Goal: Task Accomplishment & Management: Complete application form

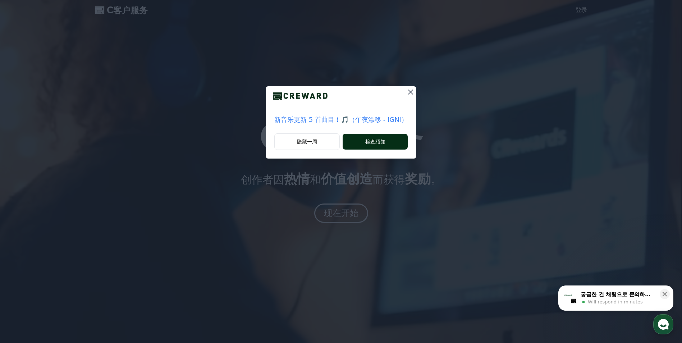
click at [385, 143] on button "检查须知" at bounding box center [374, 142] width 65 height 16
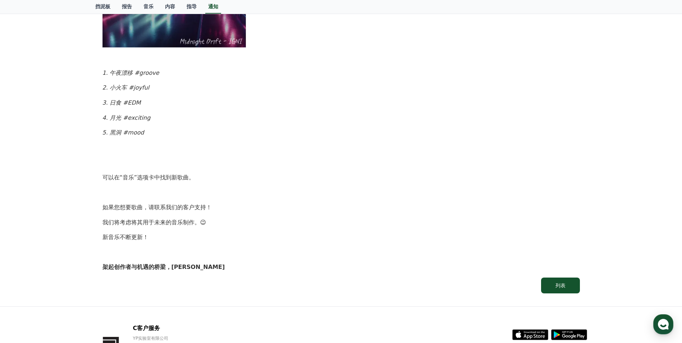
scroll to position [378, 0]
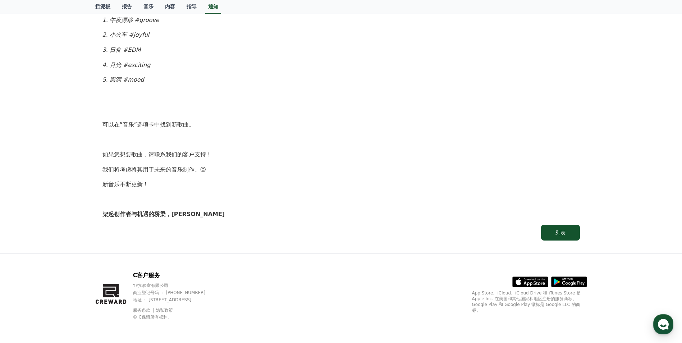
click at [525, 285] on icon at bounding box center [530, 281] width 36 height 10
click at [559, 233] on font "列表" at bounding box center [560, 233] width 10 height 6
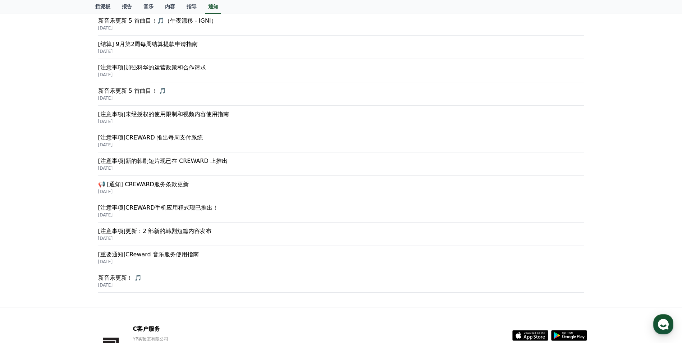
scroll to position [19, 0]
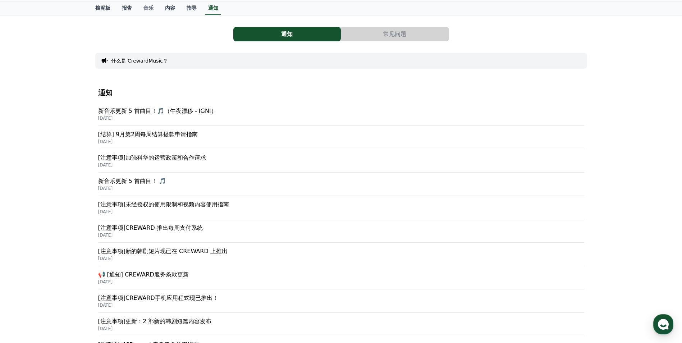
click at [224, 114] on p "新音乐更新 5 首曲目！🎵（午夜漂移 - IGNI）" at bounding box center [341, 111] width 486 height 9
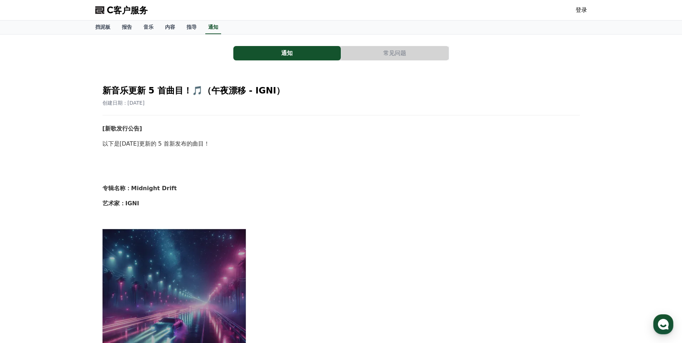
click at [582, 11] on link "登录" at bounding box center [580, 10] width 11 height 9
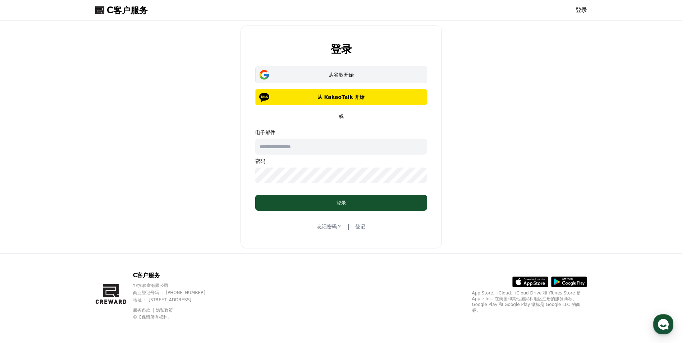
click at [336, 75] on font "从谷歌开始" at bounding box center [340, 75] width 25 height 6
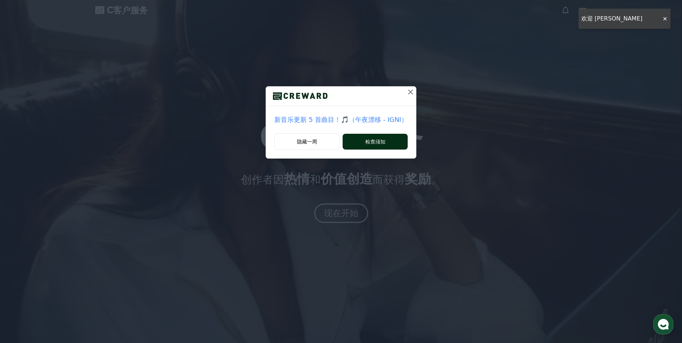
click at [370, 143] on font "检查须知" at bounding box center [375, 141] width 20 height 7
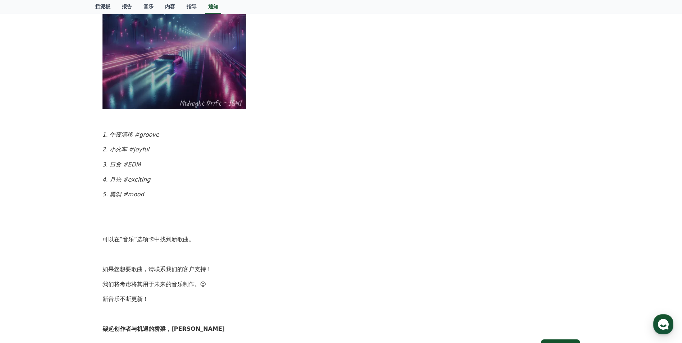
scroll to position [393, 0]
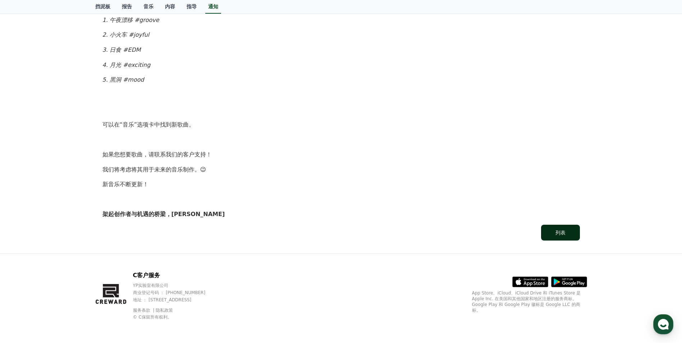
click at [565, 232] on font "列表" at bounding box center [560, 233] width 10 height 6
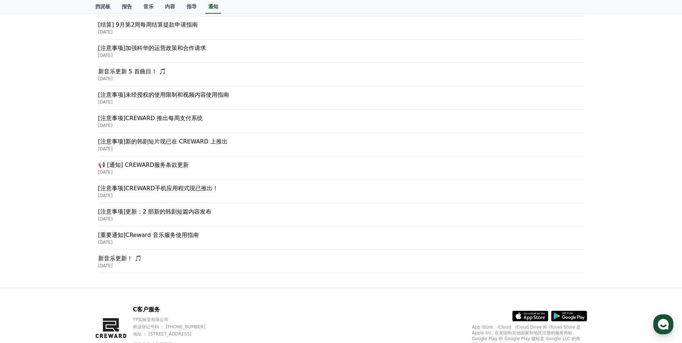
scroll to position [178, 0]
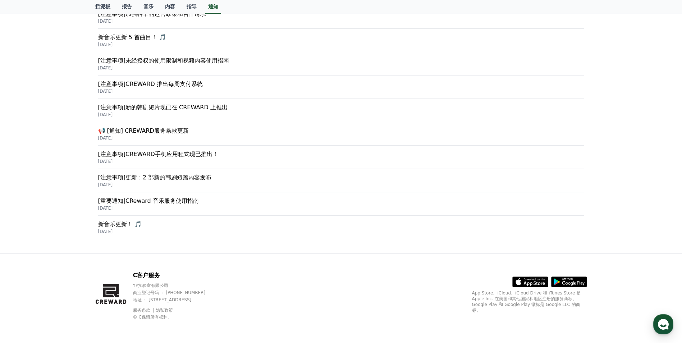
click at [204, 135] on p "[DATE]" at bounding box center [341, 138] width 486 height 6
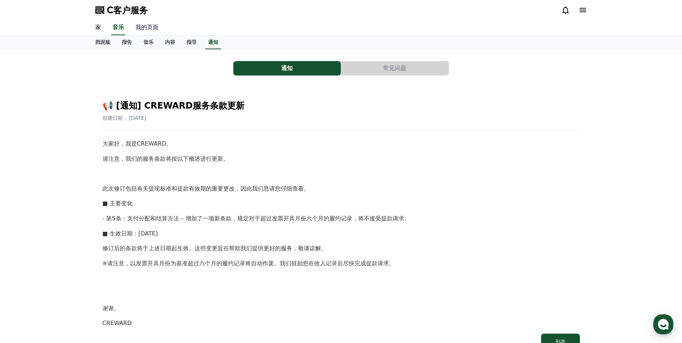
click at [147, 30] on link "我的页面" at bounding box center [147, 27] width 34 height 15
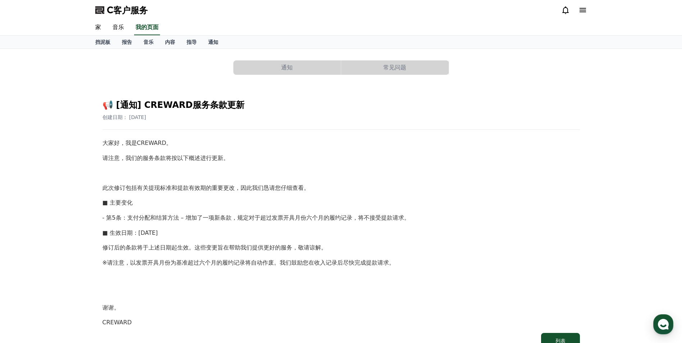
select select "**********"
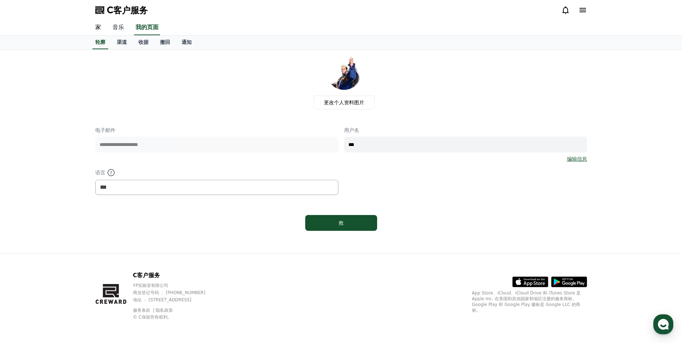
click at [114, 25] on link "音乐" at bounding box center [118, 27] width 23 height 15
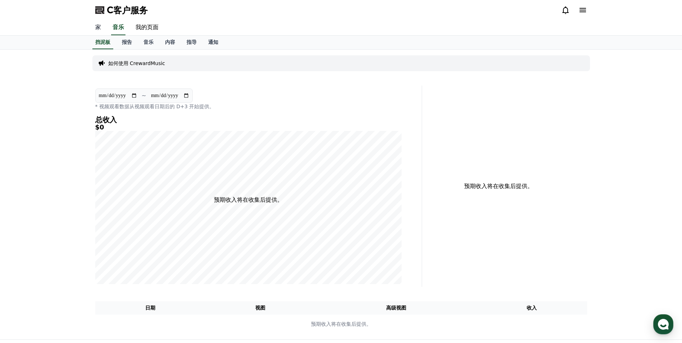
click at [96, 27] on link "家" at bounding box center [97, 27] width 17 height 15
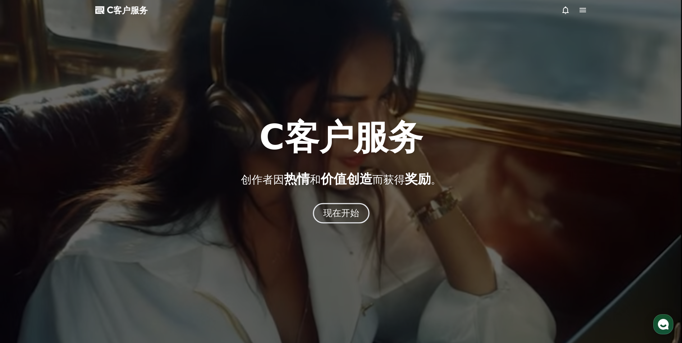
click at [348, 218] on font "现在开始" at bounding box center [341, 213] width 36 height 10
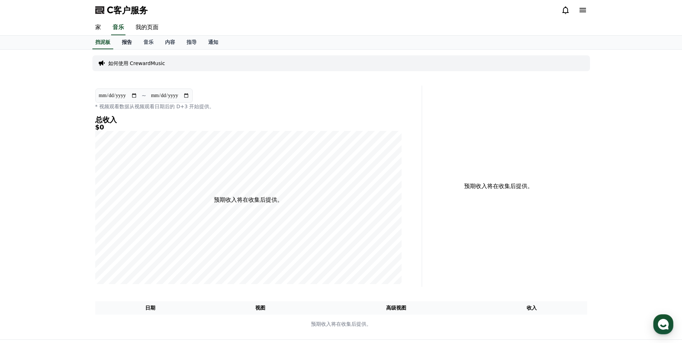
click at [128, 42] on font "报告" at bounding box center [127, 42] width 10 height 6
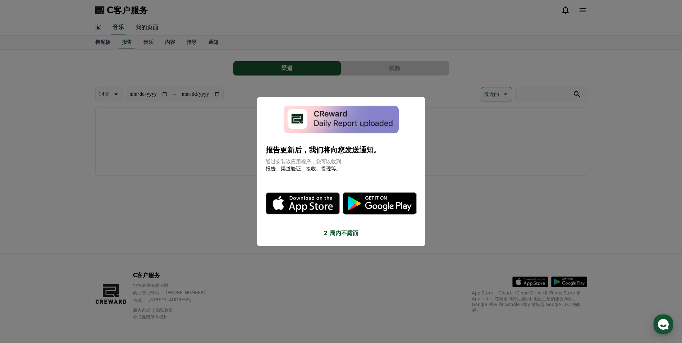
click at [350, 235] on button "2 周内不露面" at bounding box center [341, 233] width 151 height 9
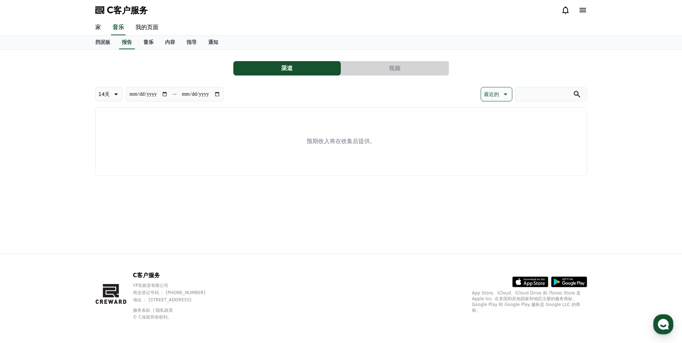
click at [148, 40] on font "音乐" at bounding box center [148, 42] width 10 height 6
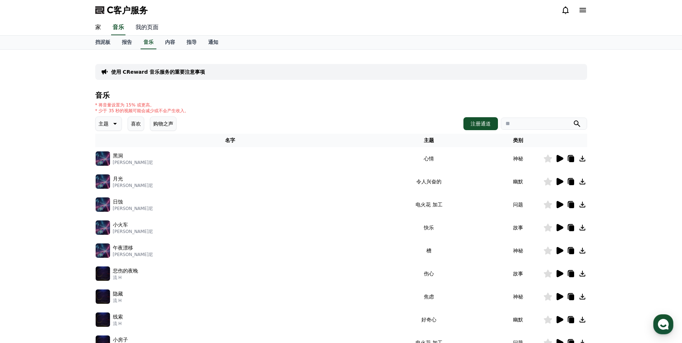
click at [138, 22] on link "我的页面" at bounding box center [147, 27] width 34 height 15
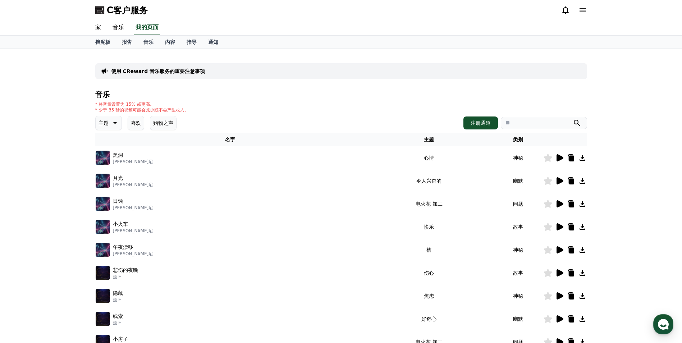
select select "**********"
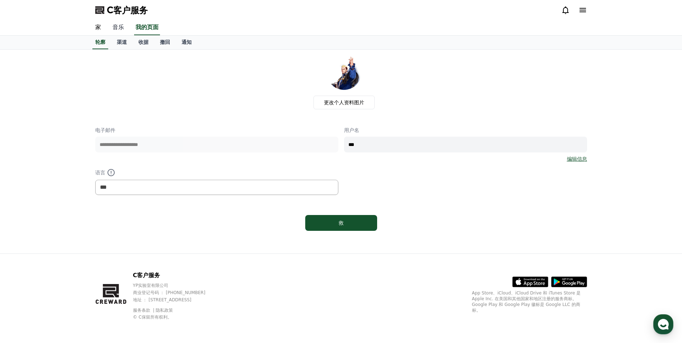
click at [119, 27] on link "音乐" at bounding box center [118, 27] width 23 height 15
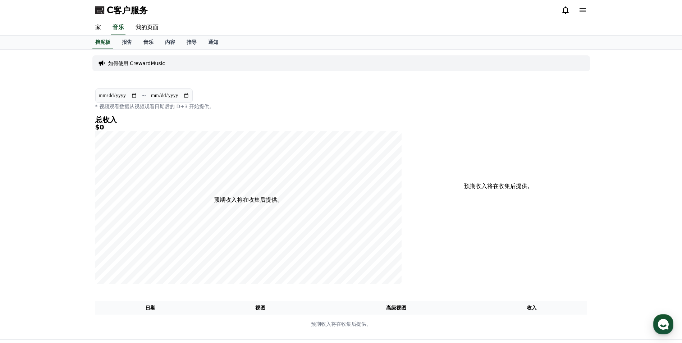
click at [150, 43] on font "音乐" at bounding box center [148, 42] width 10 height 6
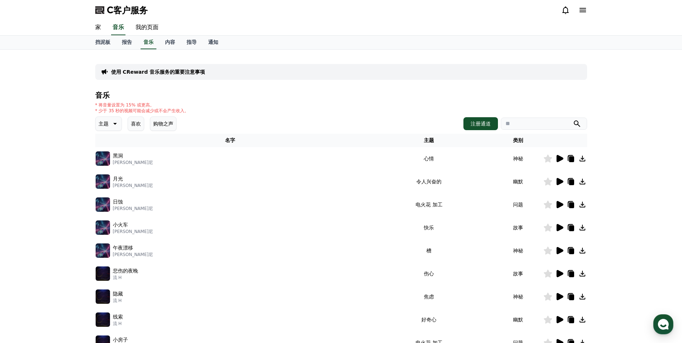
click at [584, 8] on icon at bounding box center [582, 10] width 9 height 9
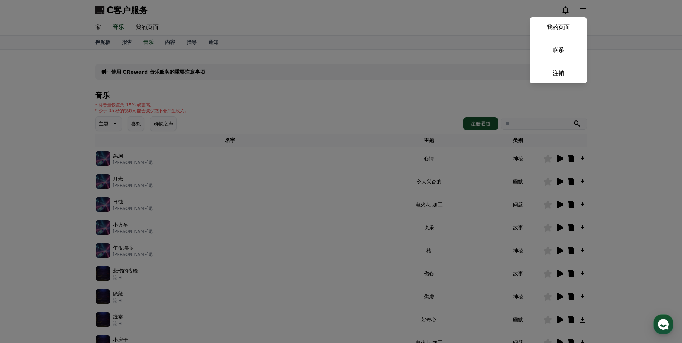
click at [489, 36] on button "关闭" at bounding box center [341, 171] width 682 height 343
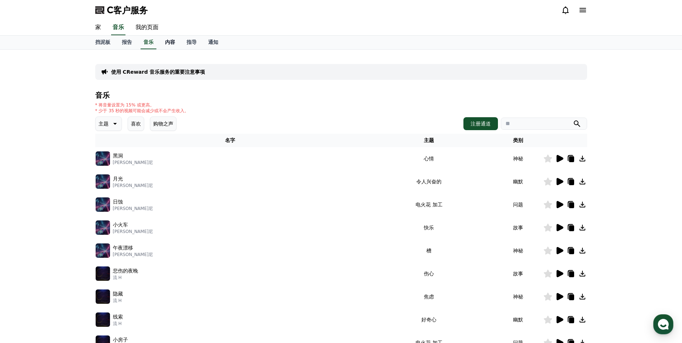
click at [169, 40] on font "内容" at bounding box center [170, 42] width 10 height 6
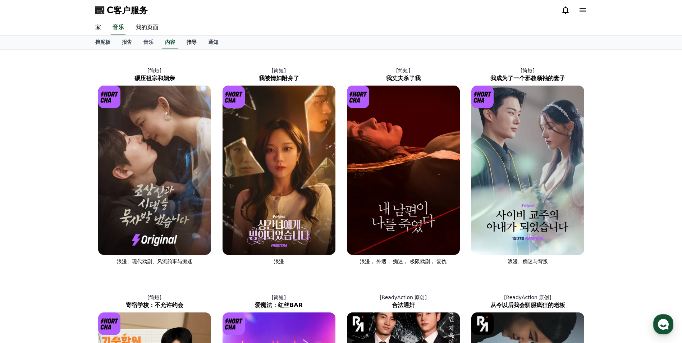
click at [188, 39] on font "指导" at bounding box center [191, 42] width 10 height 6
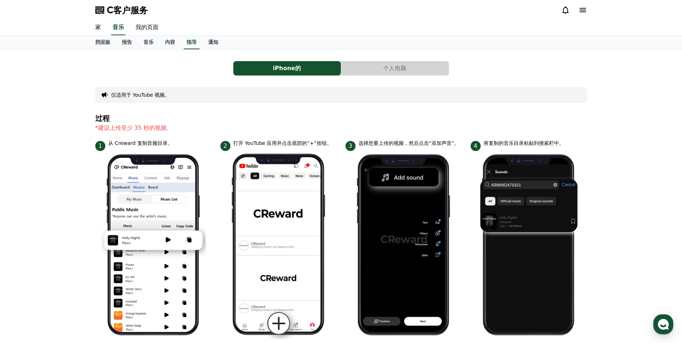
click at [147, 24] on link "我的页面" at bounding box center [147, 27] width 34 height 15
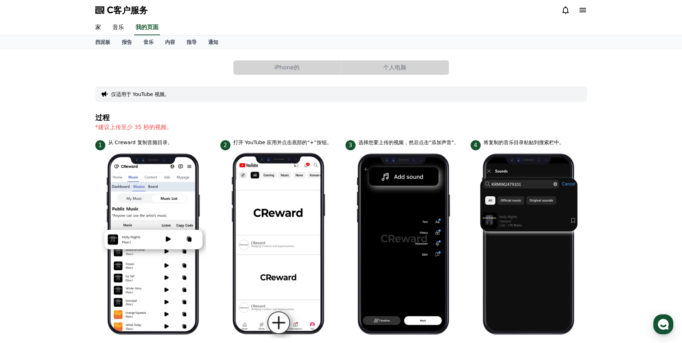
select select "**********"
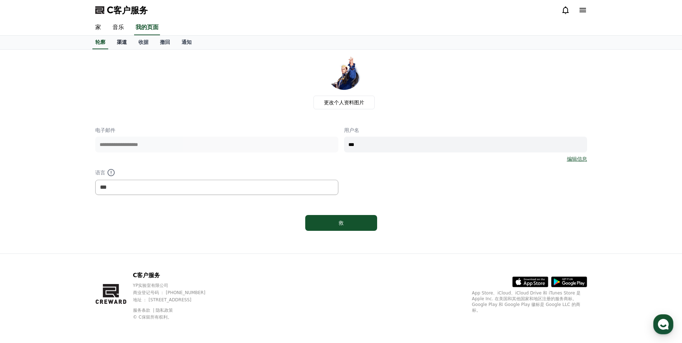
click at [119, 41] on font "渠道" at bounding box center [122, 42] width 10 height 6
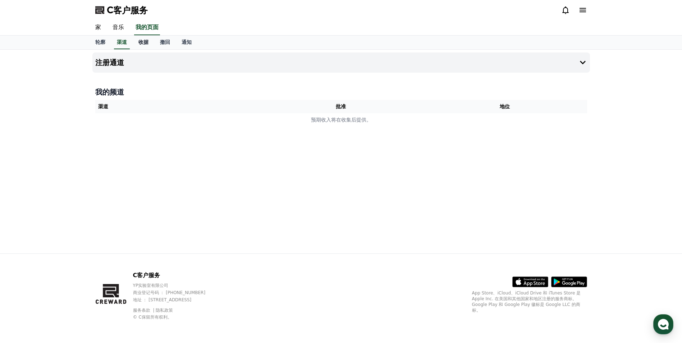
click at [146, 41] on font "收据" at bounding box center [143, 42] width 10 height 6
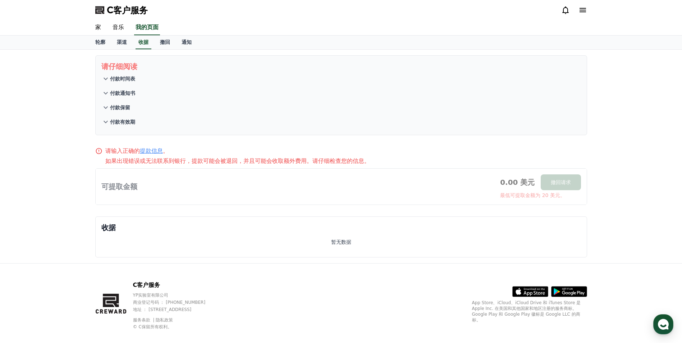
click at [154, 151] on link "提款信息" at bounding box center [151, 150] width 23 height 7
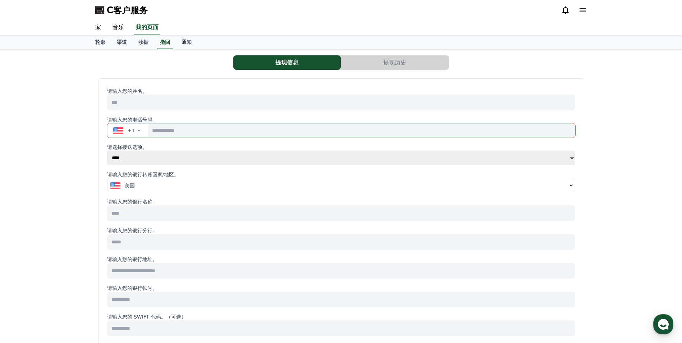
click at [318, 182] on div "美国" at bounding box center [338, 185] width 456 height 7
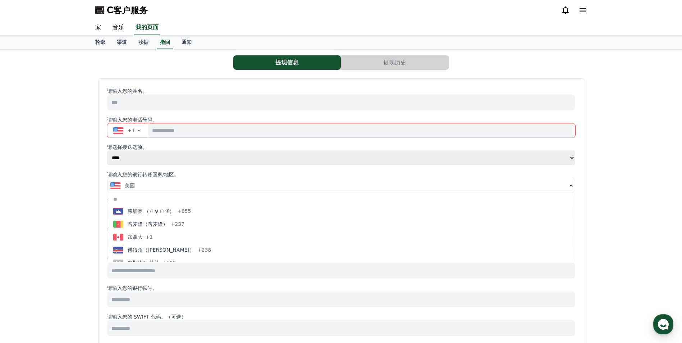
scroll to position [467, 0]
click at [233, 128] on input "tel" at bounding box center [361, 130] width 426 height 14
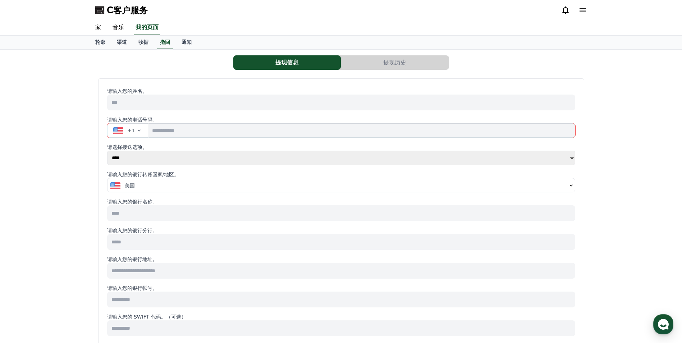
click at [129, 130] on span "+1" at bounding box center [132, 130] width 8 height 7
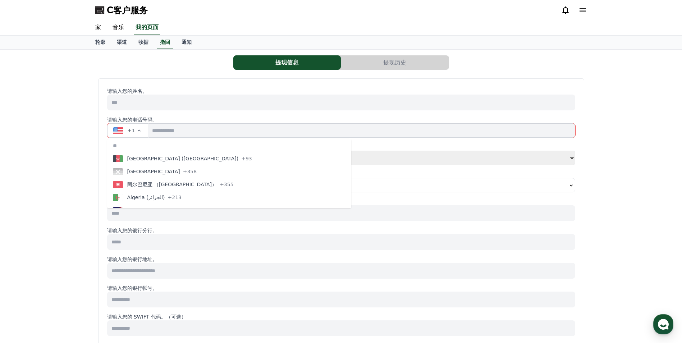
scroll to position [72, 0]
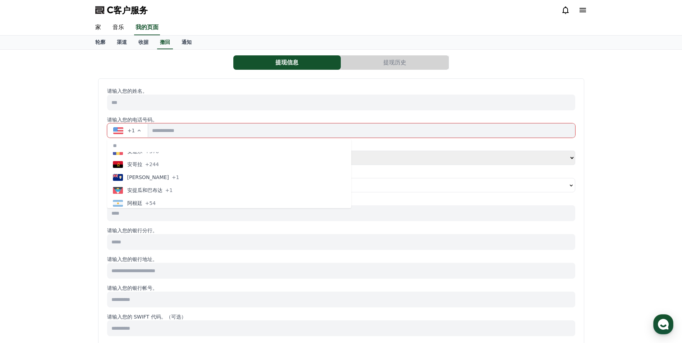
click at [322, 158] on select "**** ******" at bounding box center [341, 158] width 468 height 14
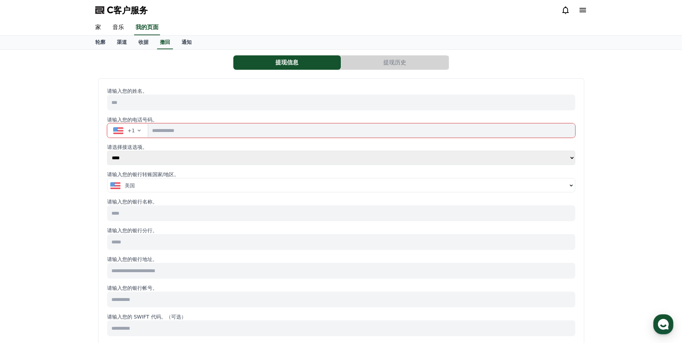
select select "******"
click at [107, 151] on select "**** ******" at bounding box center [341, 158] width 468 height 14
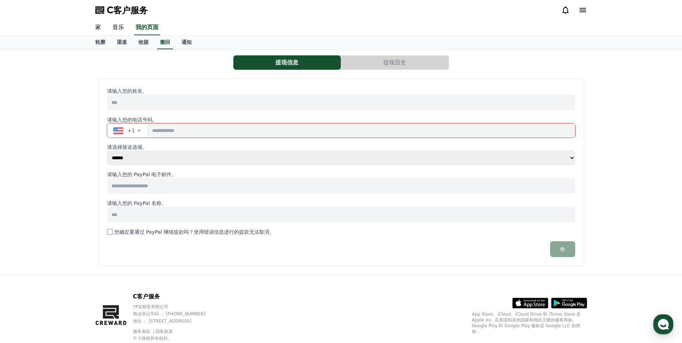
click at [505, 154] on select "**** ******" at bounding box center [341, 158] width 468 height 14
click at [493, 158] on select "**** ******" at bounding box center [341, 158] width 468 height 14
click at [125, 132] on div "+1" at bounding box center [124, 130] width 22 height 7
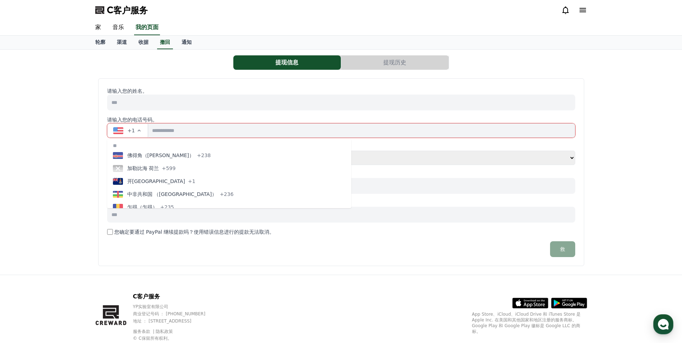
scroll to position [539, 0]
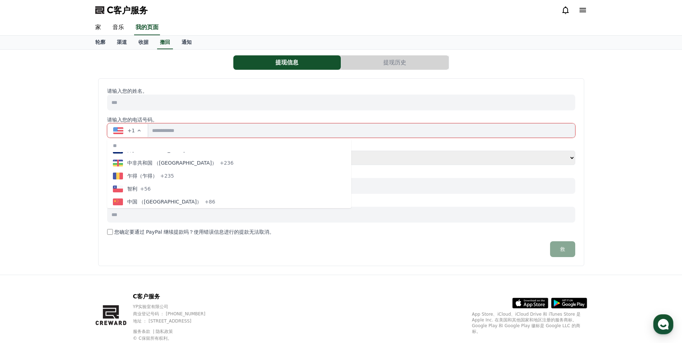
click at [159, 202] on span "中国 （China）" at bounding box center [164, 201] width 75 height 7
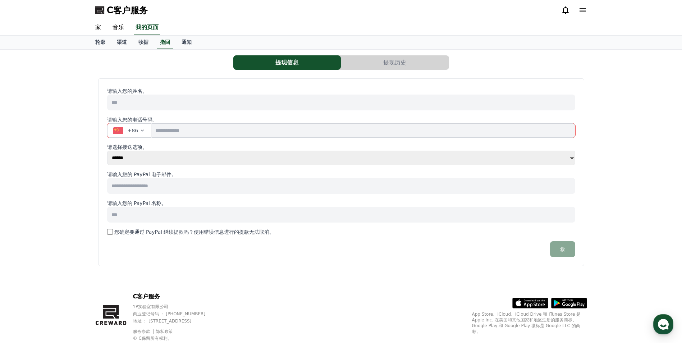
click at [156, 161] on select "**** ******" at bounding box center [341, 158] width 468 height 14
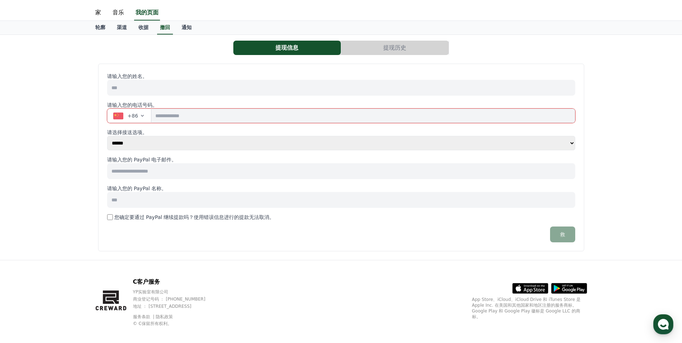
scroll to position [21, 0]
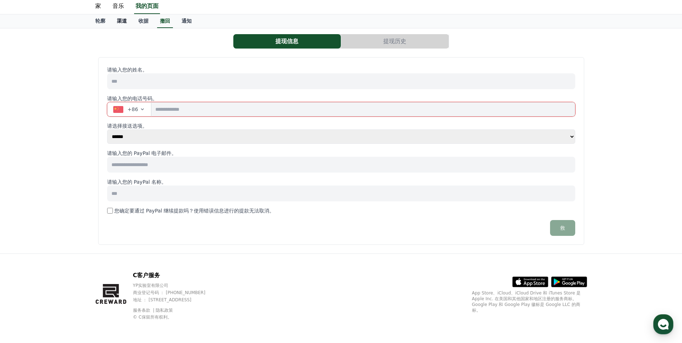
click at [124, 19] on font "渠道" at bounding box center [122, 21] width 10 height 6
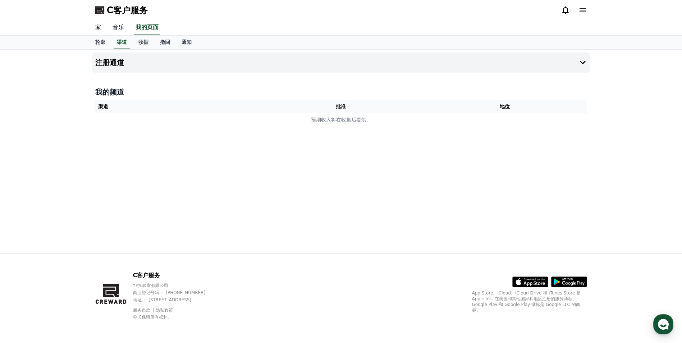
click at [117, 27] on link "音乐" at bounding box center [118, 27] width 23 height 15
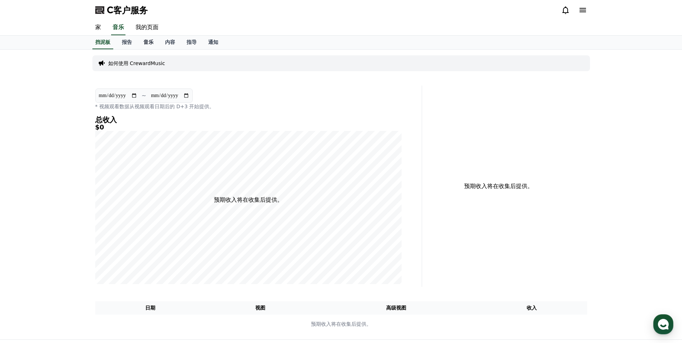
click at [149, 42] on font "音乐" at bounding box center [148, 42] width 10 height 6
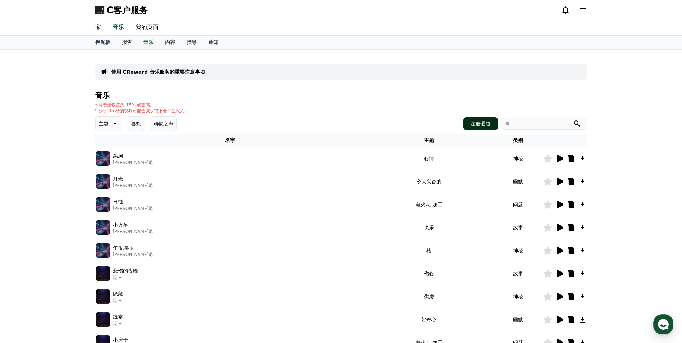
click at [485, 124] on font "注册通道" at bounding box center [480, 123] width 20 height 7
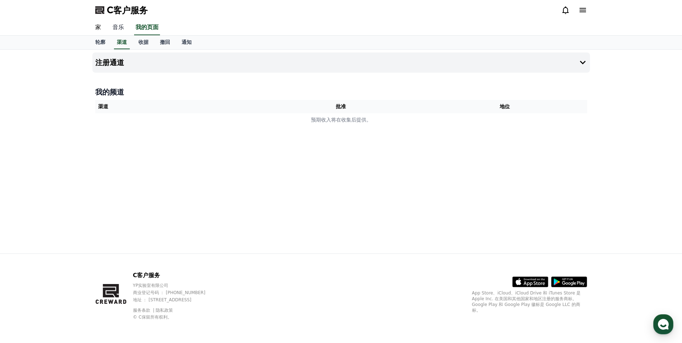
click at [117, 26] on link "音乐" at bounding box center [118, 27] width 23 height 15
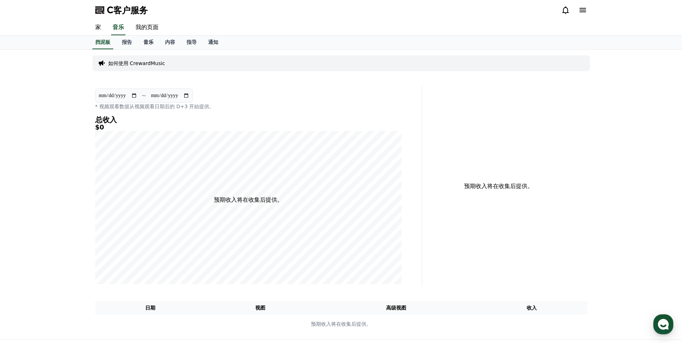
click at [145, 42] on font "音乐" at bounding box center [148, 42] width 10 height 6
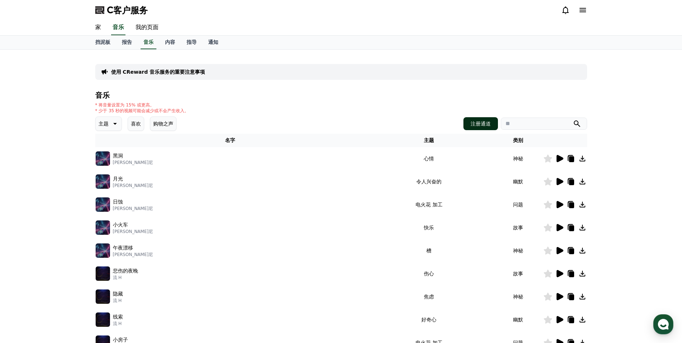
click at [485, 121] on font "注册通道" at bounding box center [480, 123] width 20 height 7
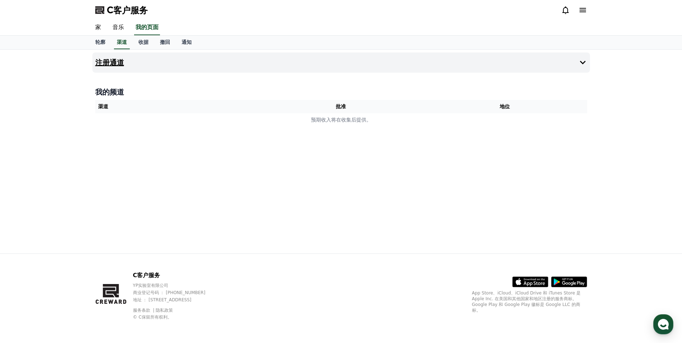
click at [109, 70] on button "注册通道" at bounding box center [340, 62] width 497 height 20
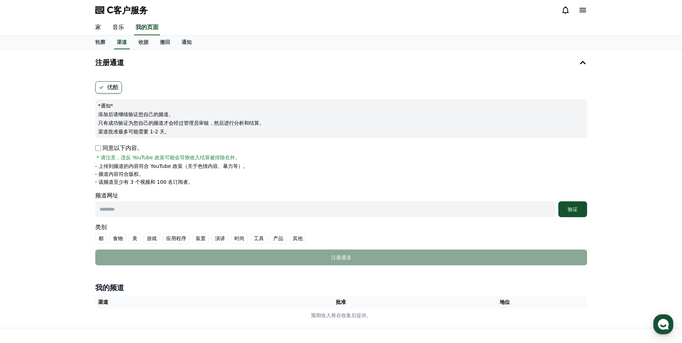
click at [202, 287] on h4 "我的频道" at bounding box center [341, 287] width 492 height 10
click at [319, 210] on input "text" at bounding box center [325, 209] width 460 height 16
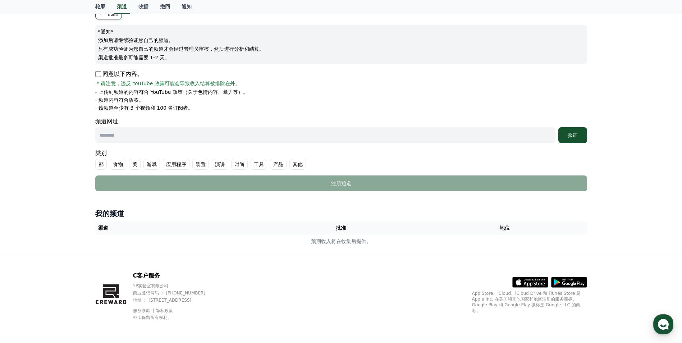
scroll to position [74, 0]
click at [232, 225] on th "渠道" at bounding box center [177, 227] width 164 height 13
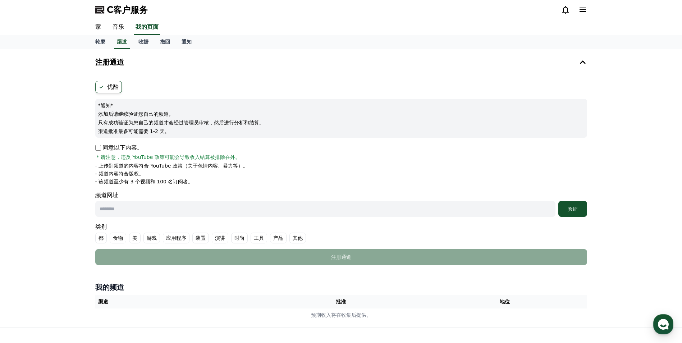
scroll to position [0, 0]
click at [116, 27] on link "音乐" at bounding box center [118, 27] width 23 height 15
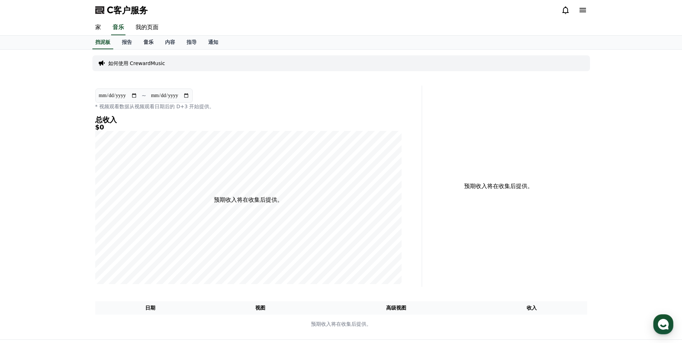
click at [148, 43] on font "音乐" at bounding box center [148, 42] width 10 height 6
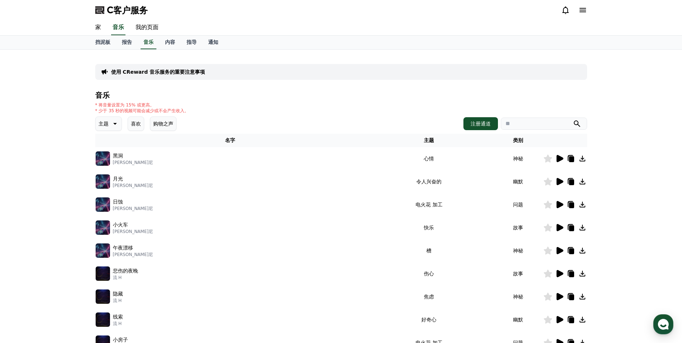
click at [116, 122] on icon at bounding box center [114, 123] width 9 height 9
click at [105, 199] on button "黑暗" at bounding box center [104, 199] width 16 height 16
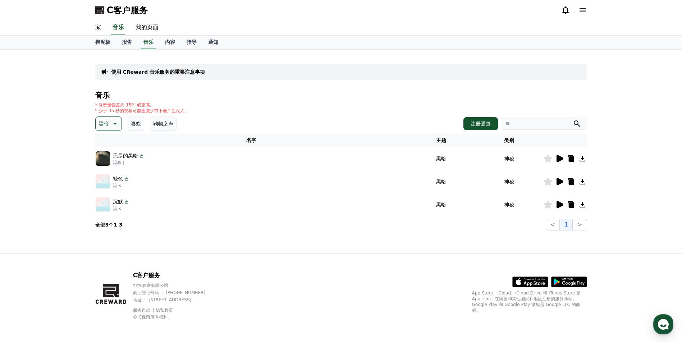
click at [559, 159] on icon at bounding box center [559, 158] width 7 height 7
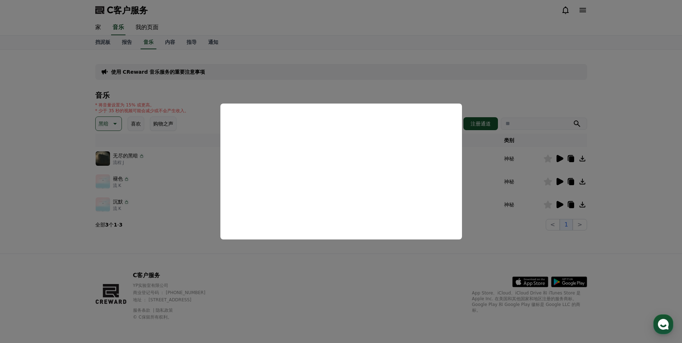
click at [383, 267] on button "关闭模态" at bounding box center [341, 171] width 682 height 343
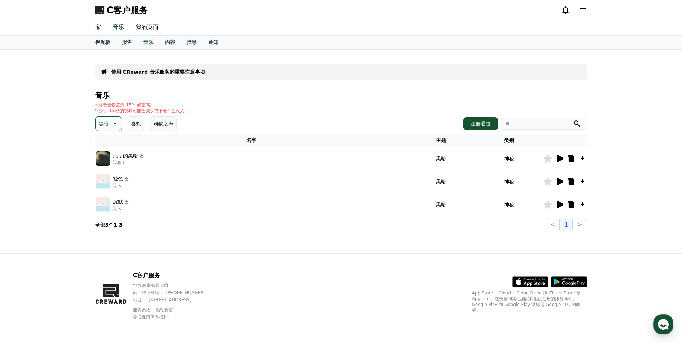
click at [561, 182] on icon at bounding box center [559, 181] width 7 height 7
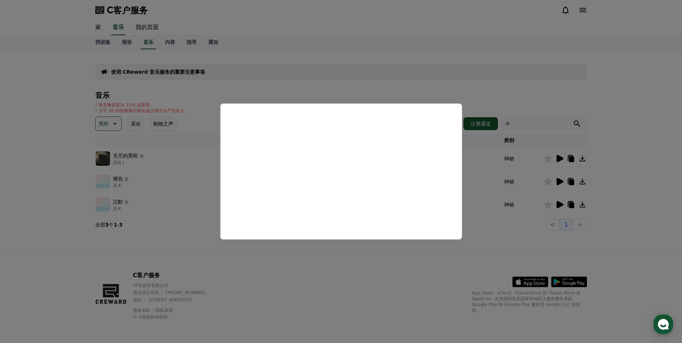
click at [323, 268] on button "关闭模态" at bounding box center [341, 171] width 682 height 343
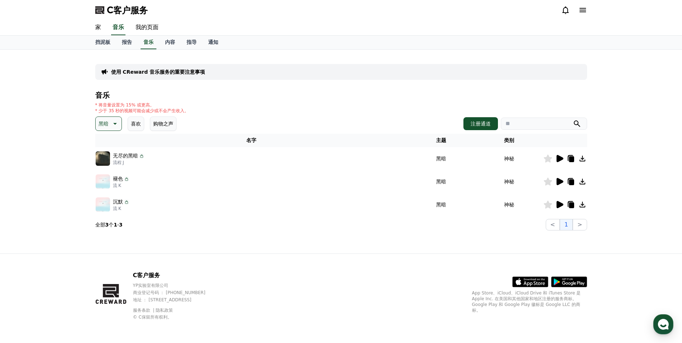
click at [559, 204] on icon at bounding box center [559, 204] width 7 height 7
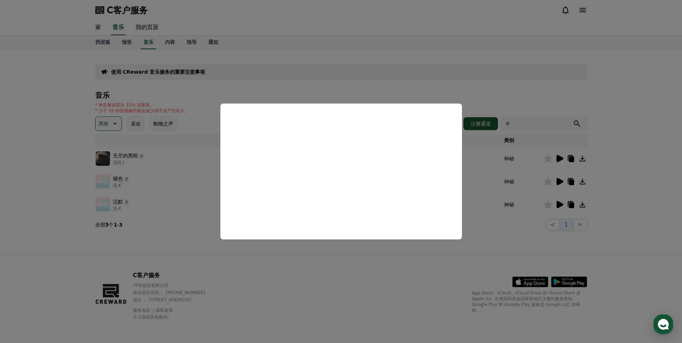
click at [373, 282] on button "关闭模态" at bounding box center [341, 171] width 682 height 343
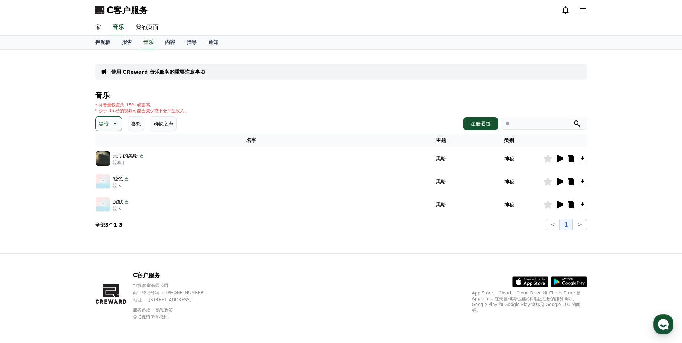
click at [558, 157] on icon at bounding box center [559, 158] width 7 height 7
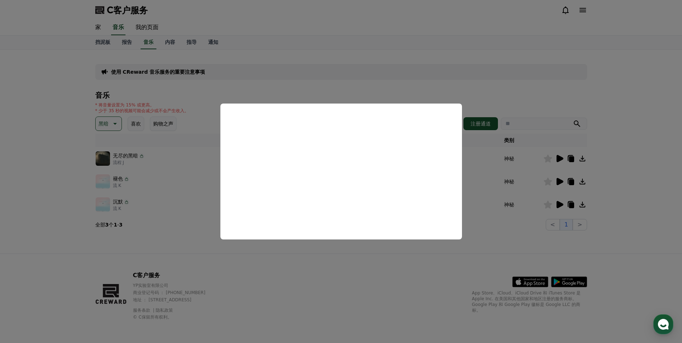
click at [395, 260] on button "关闭模态" at bounding box center [341, 171] width 682 height 343
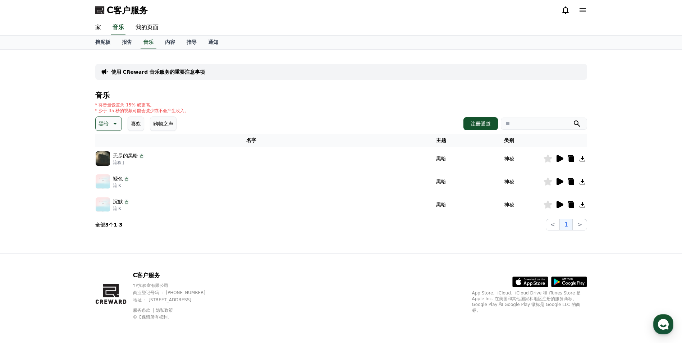
click at [584, 158] on icon at bounding box center [582, 158] width 9 height 9
click at [122, 42] on font "报告" at bounding box center [127, 42] width 10 height 6
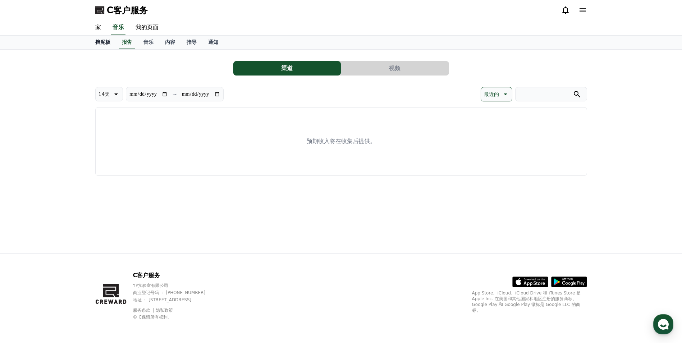
click at [100, 41] on font "挡泥板" at bounding box center [102, 42] width 15 height 6
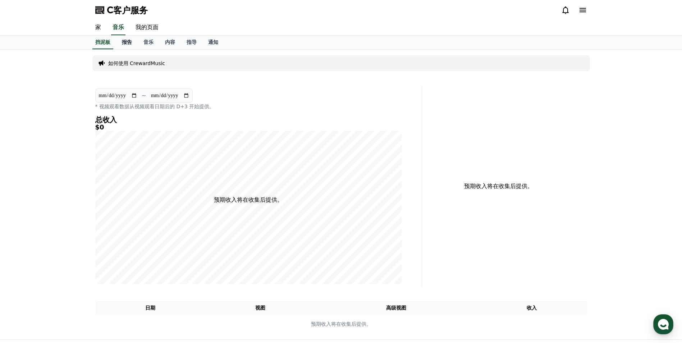
click at [124, 40] on font "报告" at bounding box center [127, 42] width 10 height 6
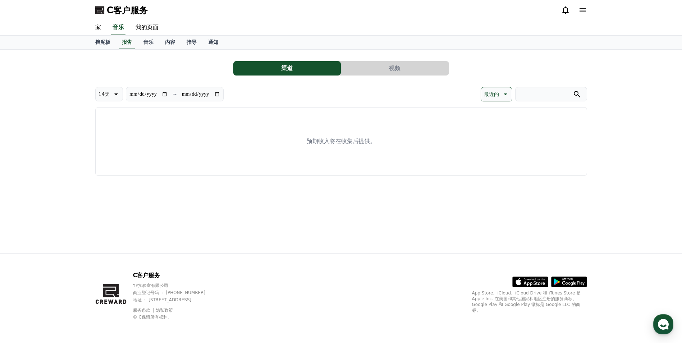
click at [411, 67] on button "视频" at bounding box center [394, 68] width 107 height 14
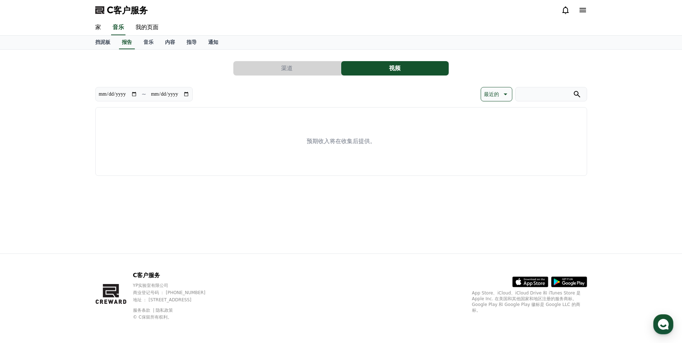
click at [273, 63] on button "渠道" at bounding box center [286, 68] width 107 height 14
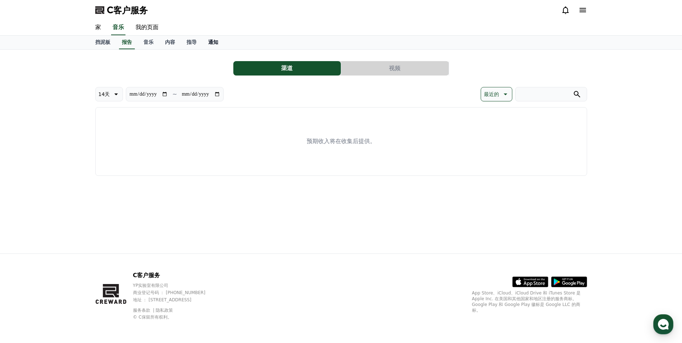
click at [209, 39] on font "通知" at bounding box center [213, 42] width 10 height 6
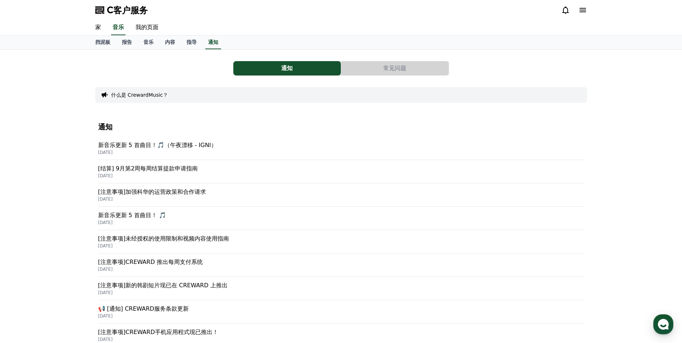
click at [183, 149] on p "新音乐更新 5 首曲目！🎵（午夜漂移 - IGNI）" at bounding box center [341, 145] width 486 height 9
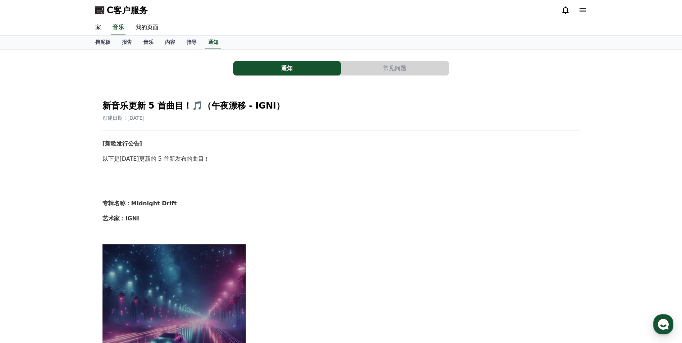
click at [151, 45] on font "音乐" at bounding box center [148, 42] width 10 height 6
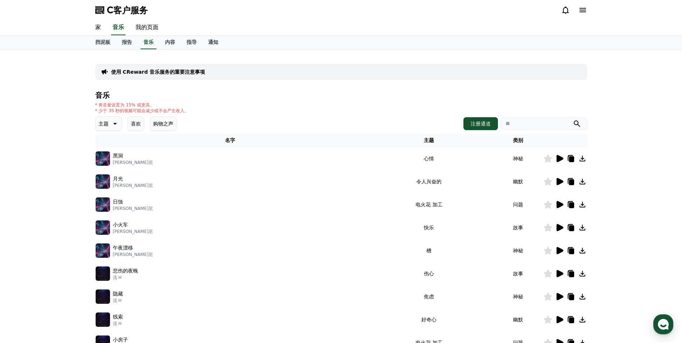
click at [556, 158] on icon at bounding box center [559, 158] width 7 height 7
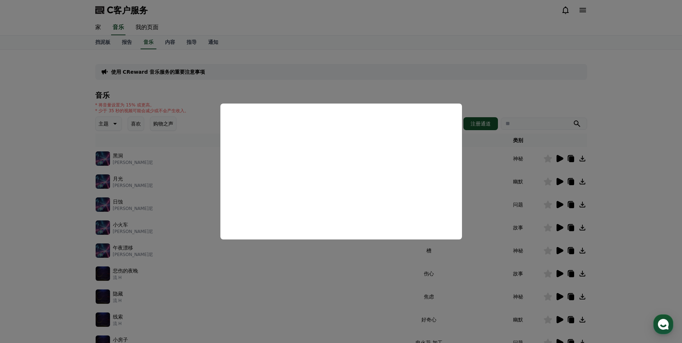
click at [514, 102] on button "关闭模态" at bounding box center [341, 171] width 682 height 343
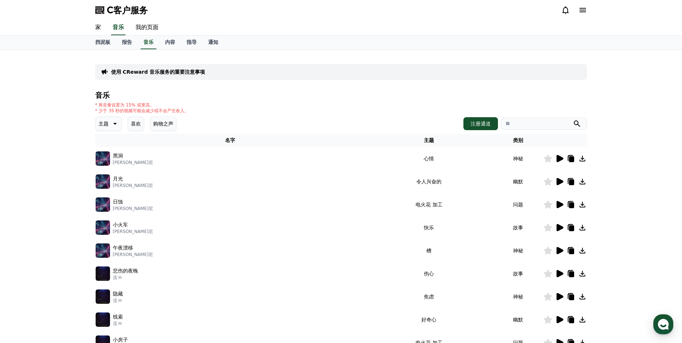
click at [557, 181] on icon at bounding box center [559, 181] width 7 height 7
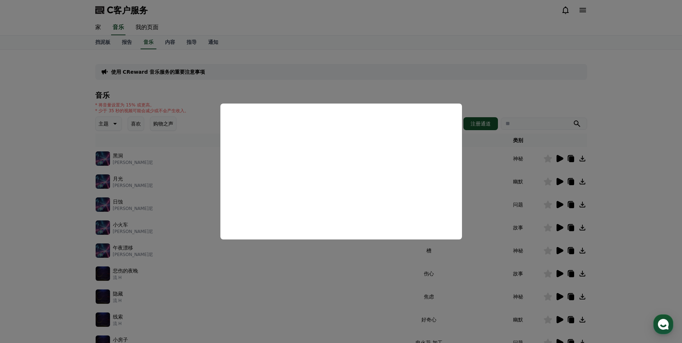
click at [516, 93] on button "关闭模态" at bounding box center [341, 171] width 682 height 343
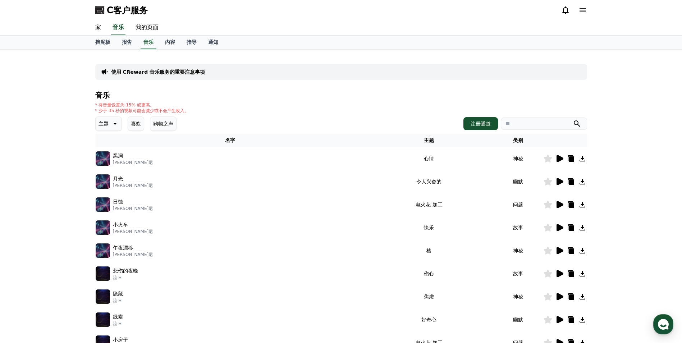
click at [558, 251] on icon at bounding box center [559, 250] width 7 height 7
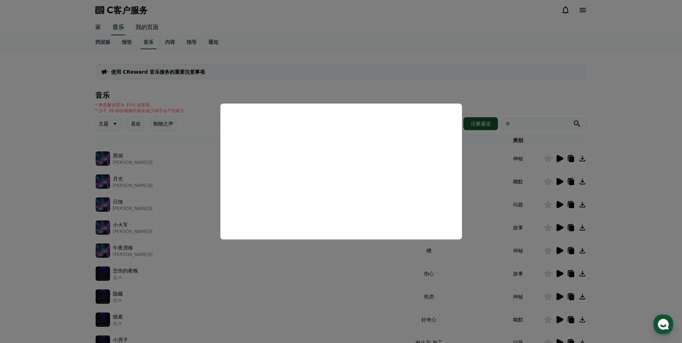
click at [484, 174] on button "关闭模态" at bounding box center [341, 171] width 682 height 343
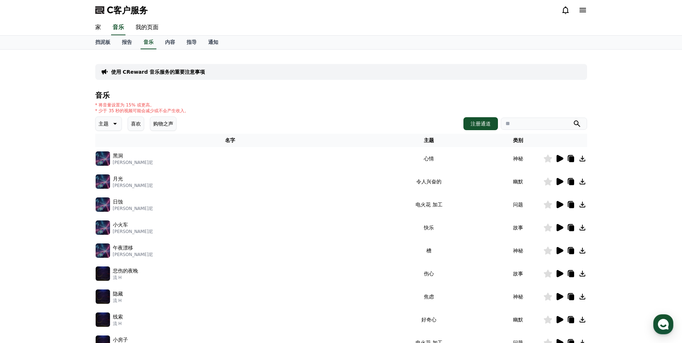
click at [547, 251] on icon at bounding box center [547, 250] width 8 height 8
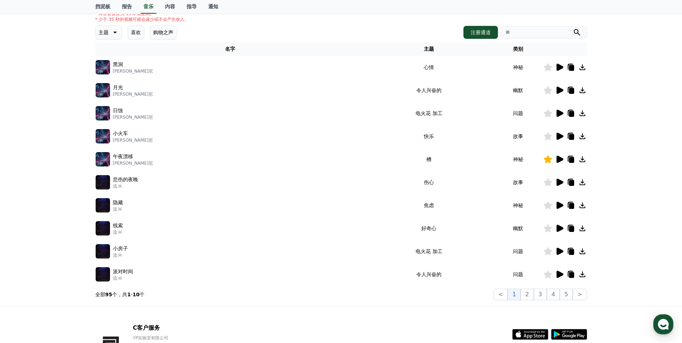
scroll to position [144, 0]
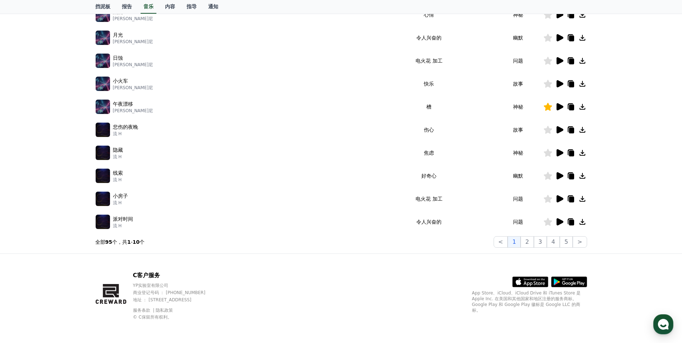
click at [557, 128] on icon at bounding box center [559, 129] width 7 height 7
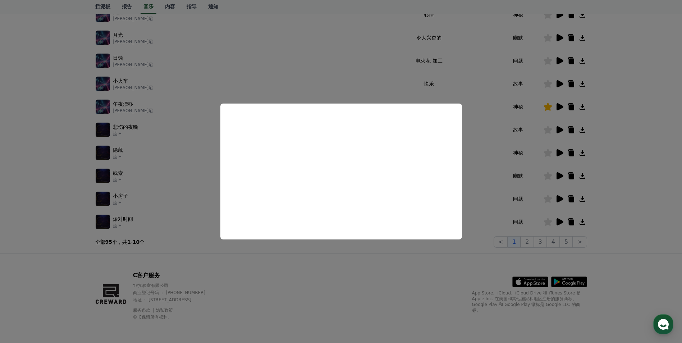
click at [440, 271] on button "关闭模态" at bounding box center [341, 171] width 682 height 343
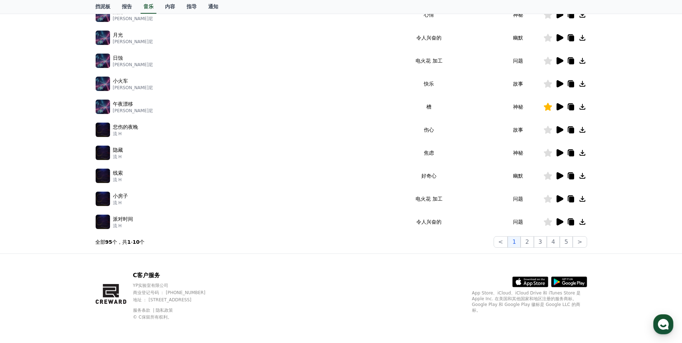
click at [558, 221] on icon at bounding box center [559, 221] width 7 height 7
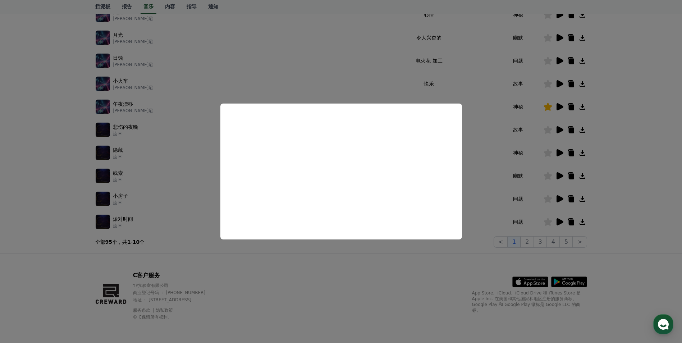
click at [382, 266] on button "关闭模态" at bounding box center [341, 171] width 682 height 343
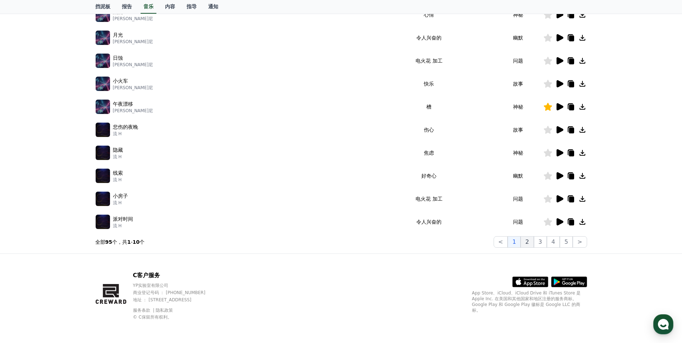
click at [528, 241] on font "2" at bounding box center [527, 241] width 4 height 7
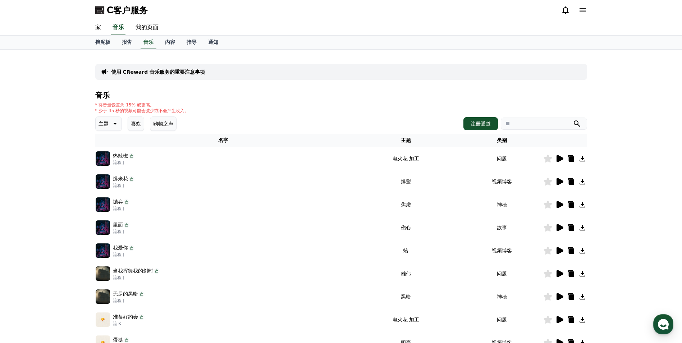
click at [561, 158] on icon at bounding box center [559, 158] width 7 height 7
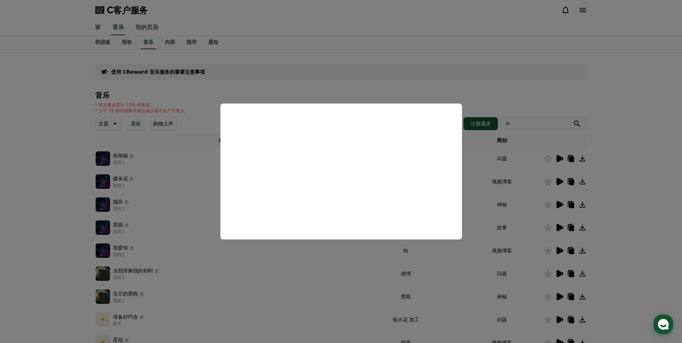
click at [340, 256] on button "关闭模态" at bounding box center [341, 171] width 682 height 343
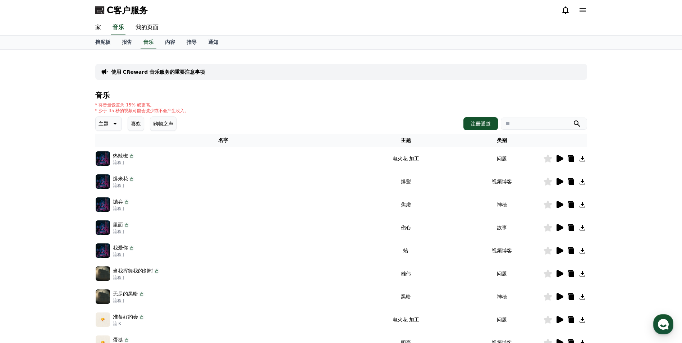
click at [549, 157] on icon at bounding box center [547, 159] width 8 height 8
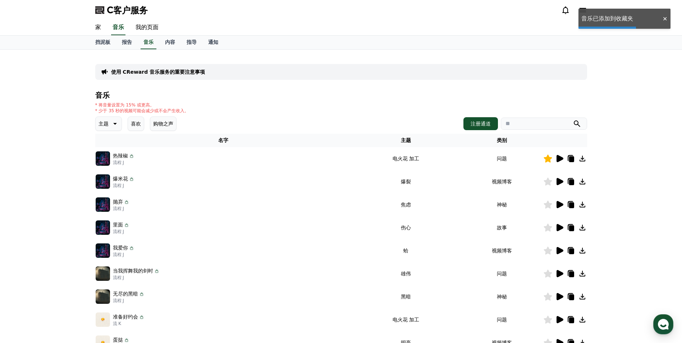
click at [561, 180] on icon at bounding box center [559, 181] width 9 height 9
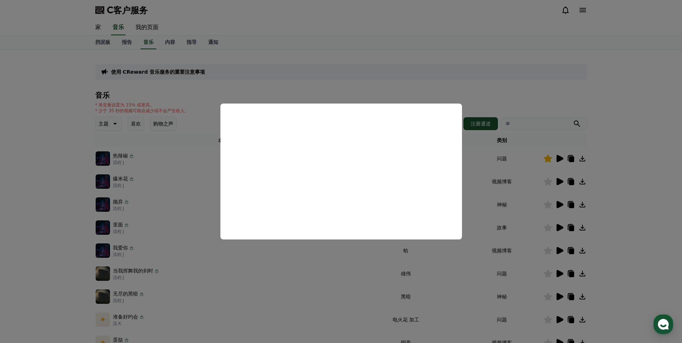
click at [320, 271] on button "关闭模态" at bounding box center [341, 171] width 682 height 343
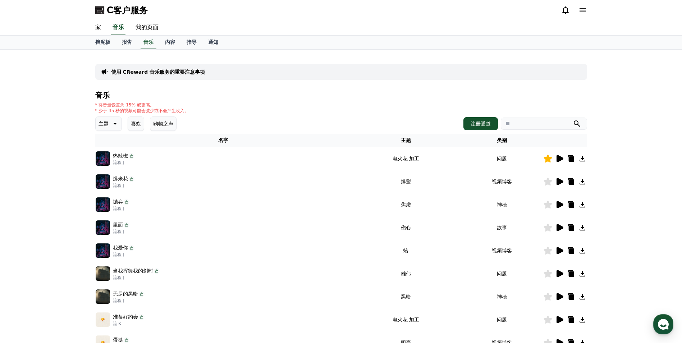
click at [558, 202] on icon at bounding box center [559, 204] width 7 height 7
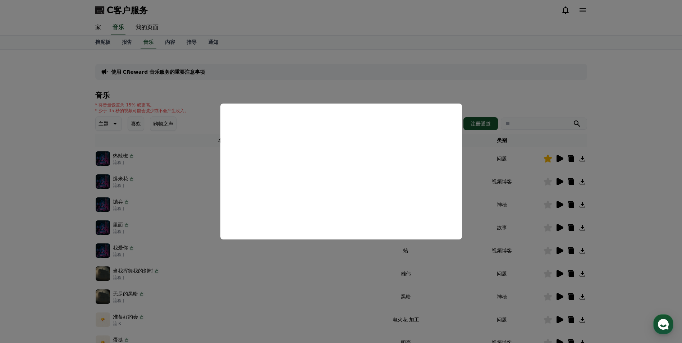
click at [424, 268] on button "关闭模态" at bounding box center [341, 171] width 682 height 343
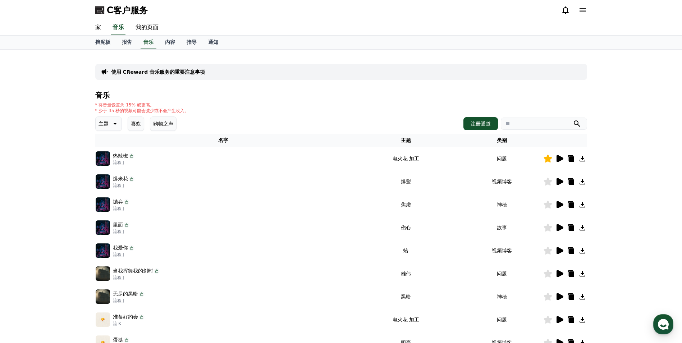
click at [560, 228] on icon at bounding box center [559, 227] width 7 height 7
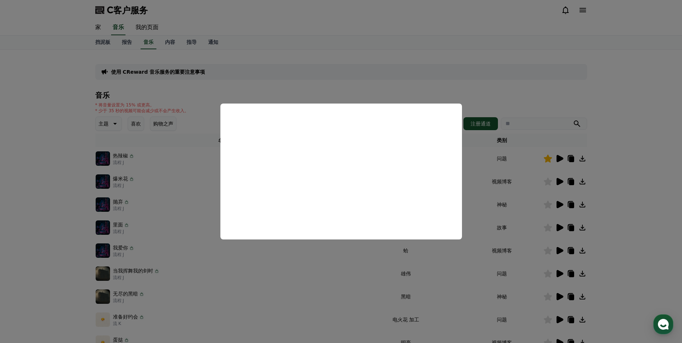
click at [296, 254] on button "关闭模态" at bounding box center [341, 171] width 682 height 343
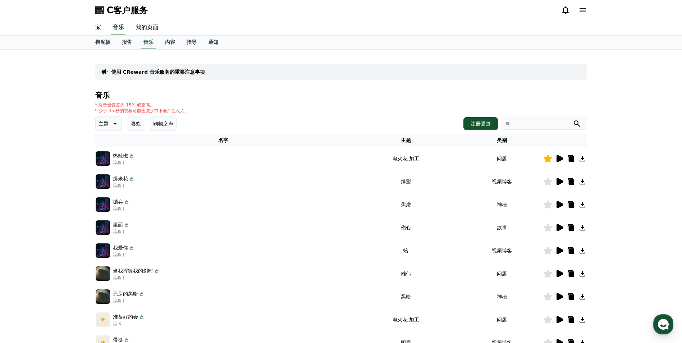
click at [561, 228] on icon at bounding box center [559, 227] width 7 height 7
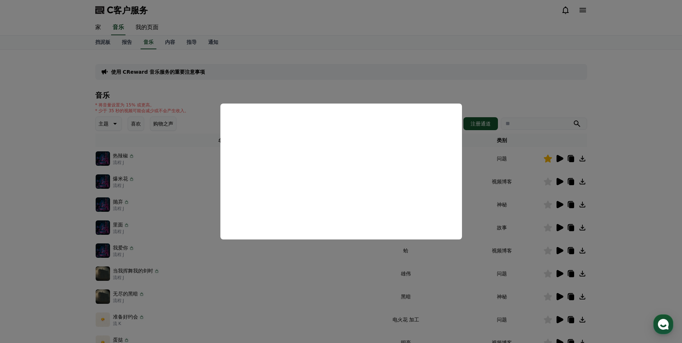
click at [350, 250] on button "关闭模态" at bounding box center [341, 171] width 682 height 343
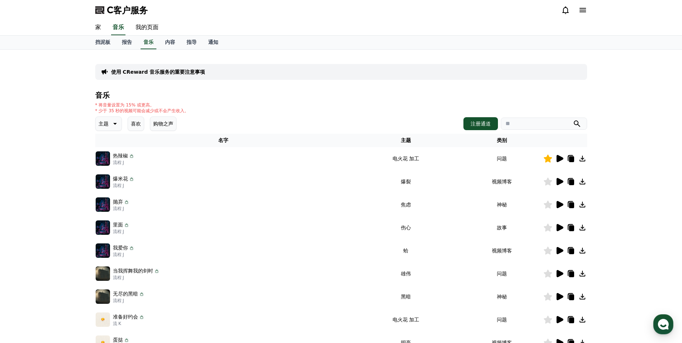
click at [548, 227] on icon at bounding box center [547, 227] width 8 height 8
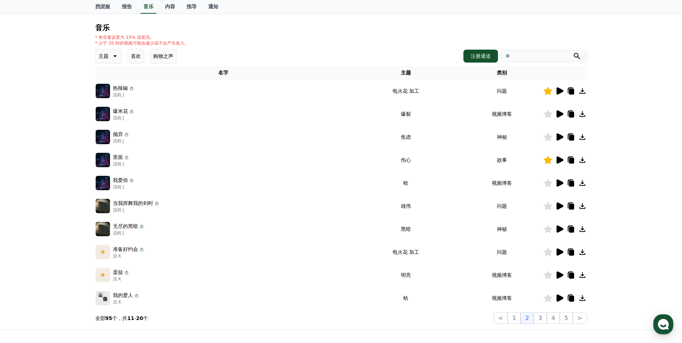
scroll to position [72, 0]
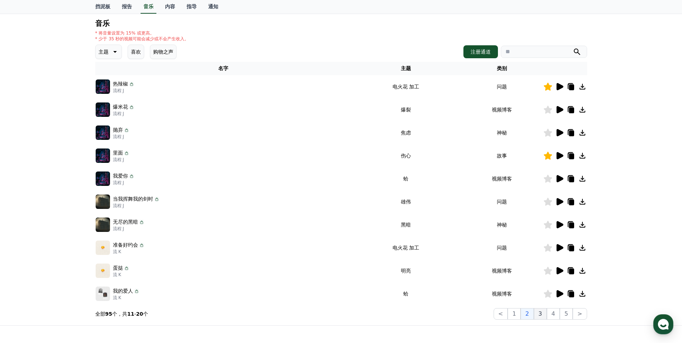
click at [541, 314] on font "3" at bounding box center [540, 313] width 4 height 7
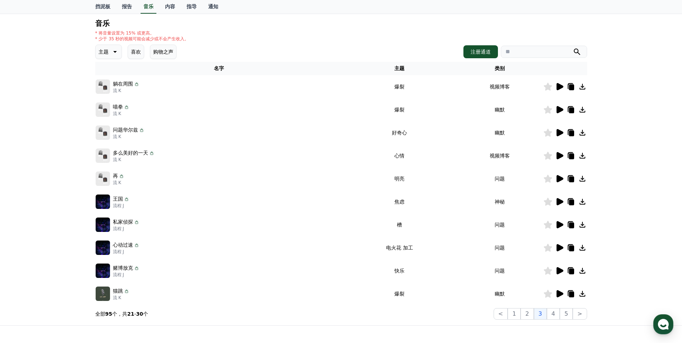
click at [559, 87] on icon at bounding box center [559, 86] width 7 height 7
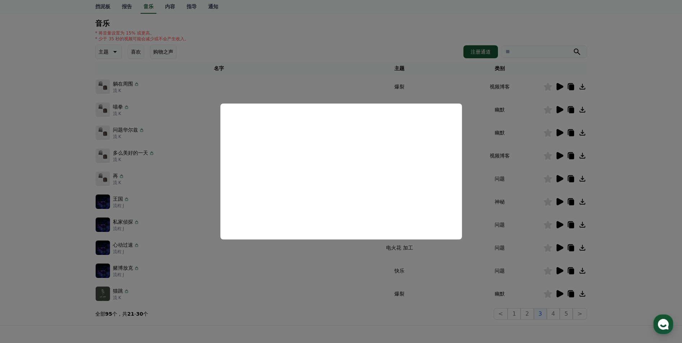
click at [453, 269] on button "关闭模态" at bounding box center [341, 171] width 682 height 343
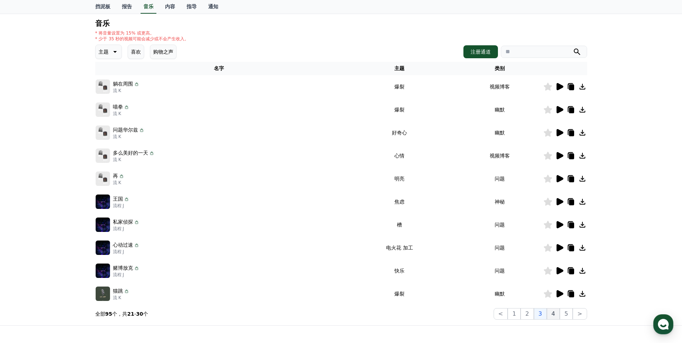
click at [553, 314] on font "4" at bounding box center [553, 313] width 4 height 7
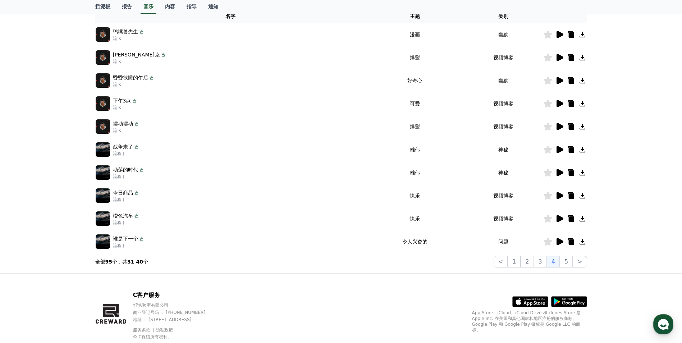
scroll to position [144, 0]
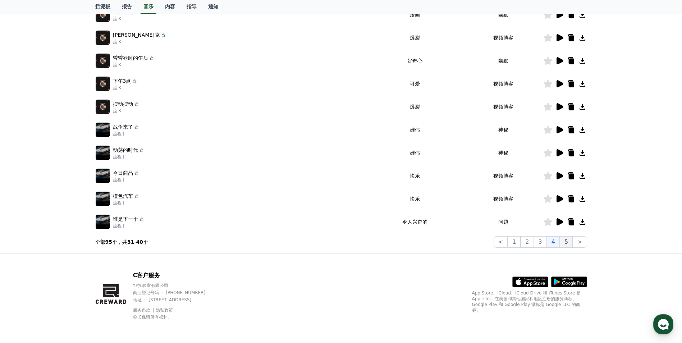
click at [568, 239] on font "5" at bounding box center [566, 241] width 4 height 7
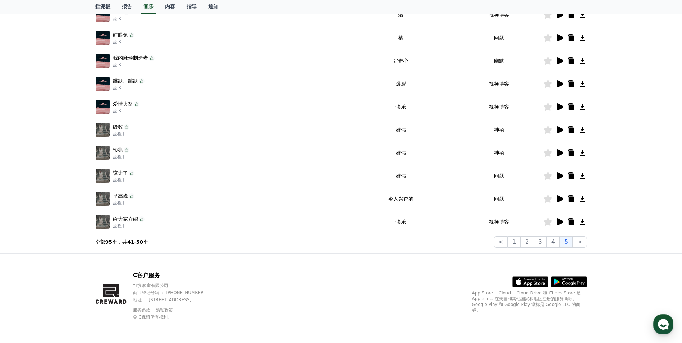
click at [559, 198] on icon at bounding box center [559, 198] width 7 height 7
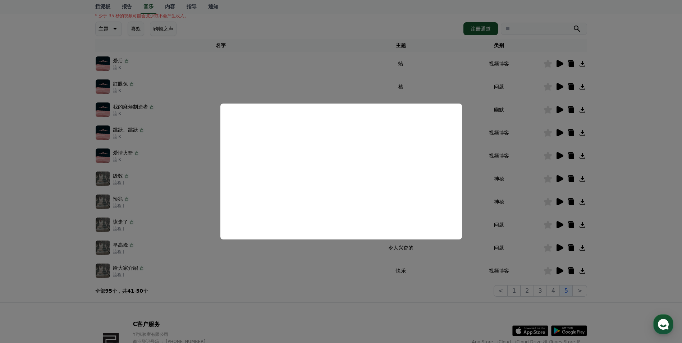
scroll to position [108, 0]
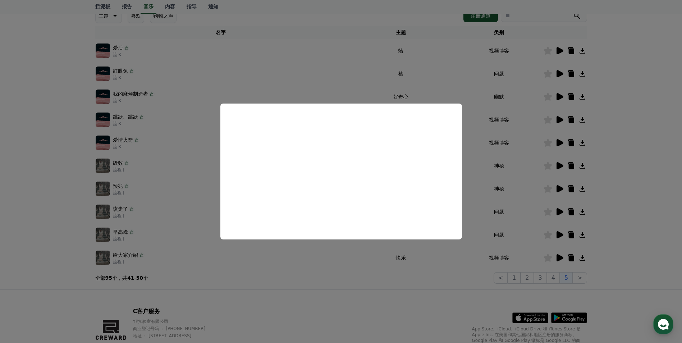
click at [484, 213] on button "关闭模态" at bounding box center [341, 171] width 682 height 343
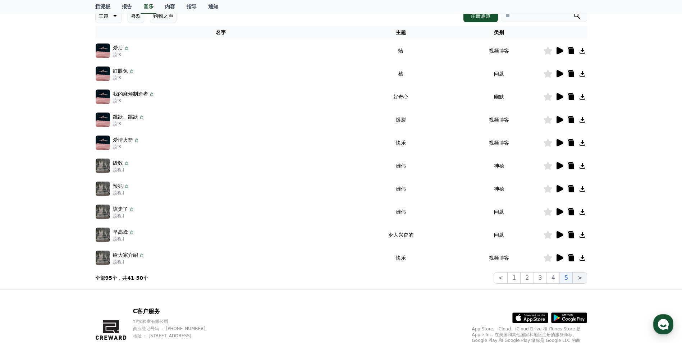
click at [577, 277] on button ">" at bounding box center [579, 277] width 14 height 11
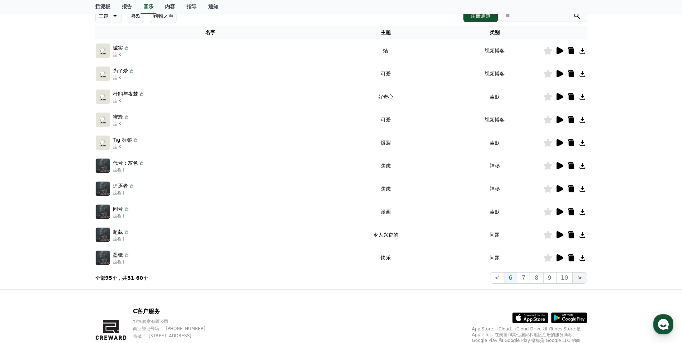
click at [578, 276] on button ">" at bounding box center [579, 277] width 14 height 11
click at [581, 277] on button ">" at bounding box center [579, 277] width 14 height 11
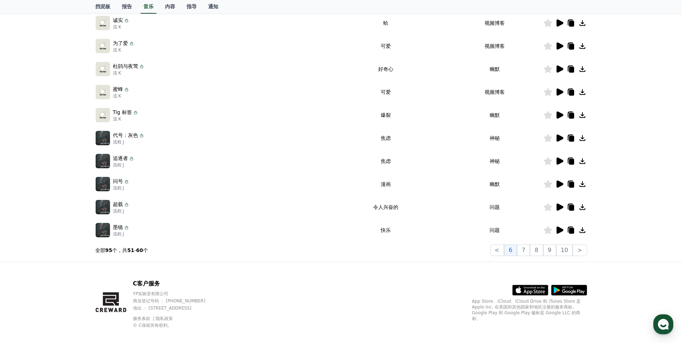
scroll to position [144, 0]
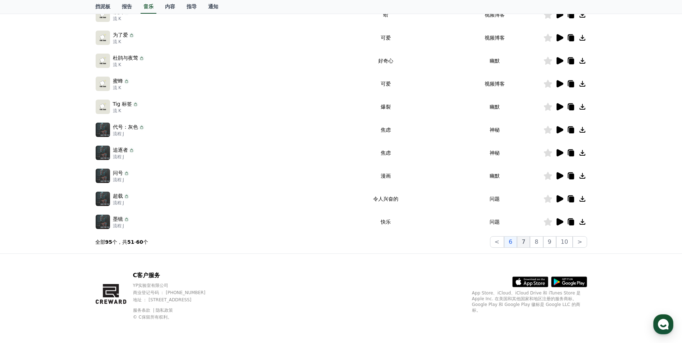
click at [525, 242] on font "7" at bounding box center [523, 241] width 4 height 7
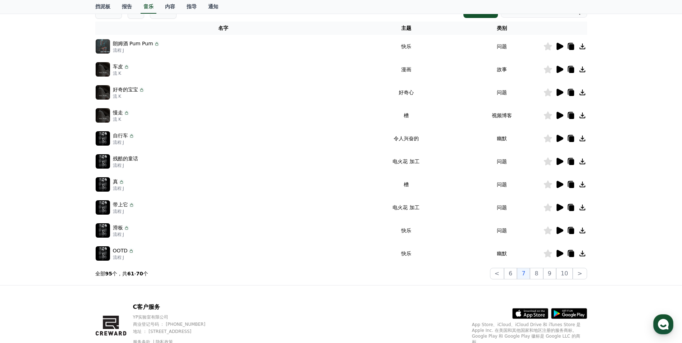
scroll to position [144, 0]
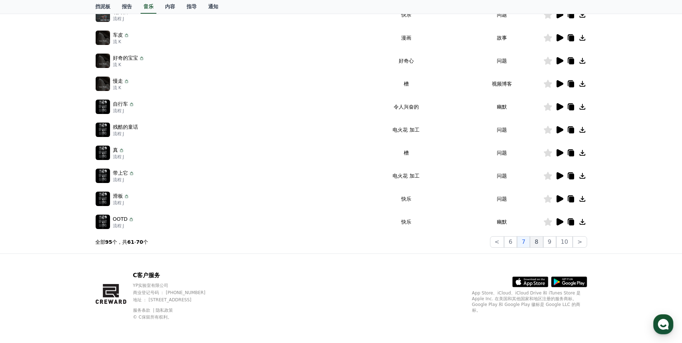
click at [537, 243] on font "8" at bounding box center [536, 241] width 4 height 7
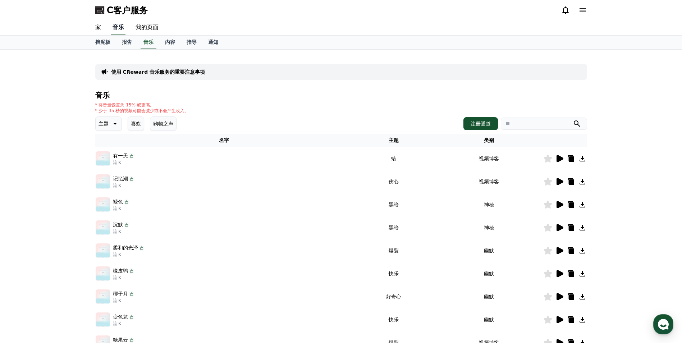
click at [121, 28] on link "音乐" at bounding box center [118, 27] width 14 height 15
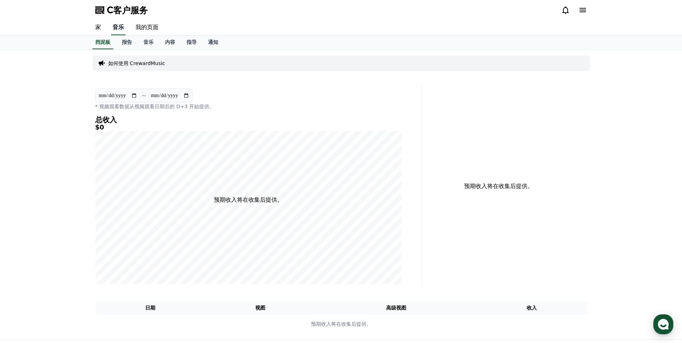
click at [120, 30] on link "音乐" at bounding box center [118, 27] width 14 height 15
click at [126, 37] on link "报告" at bounding box center [127, 43] width 22 height 14
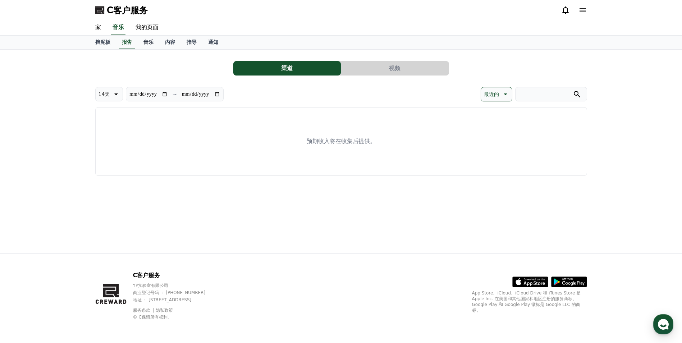
click at [147, 45] on font "音乐" at bounding box center [148, 42] width 10 height 6
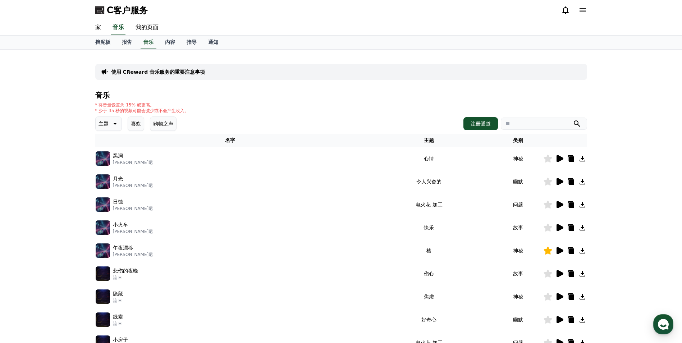
click at [131, 124] on button "喜欢" at bounding box center [136, 123] width 17 height 14
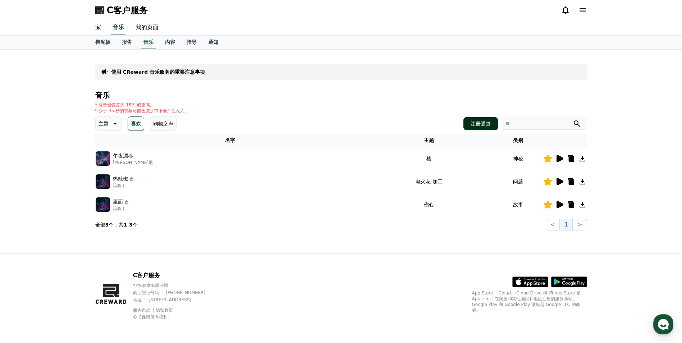
click at [482, 123] on font "注册通道" at bounding box center [480, 123] width 20 height 7
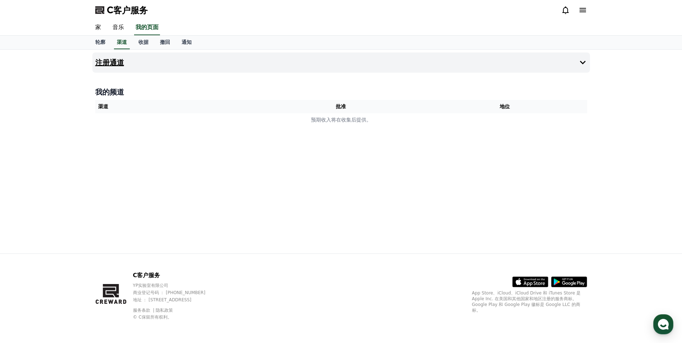
click at [116, 59] on h4 "注册通道" at bounding box center [109, 63] width 29 height 8
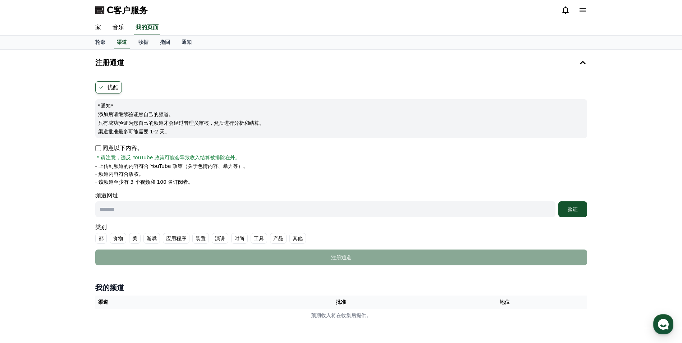
click at [159, 207] on input "text" at bounding box center [325, 209] width 460 height 16
paste input "**********"
drag, startPoint x: 183, startPoint y: 209, endPoint x: 17, endPoint y: 206, distance: 166.7
click at [13, 199] on div "**********" at bounding box center [341, 189] width 682 height 278
paste input "**********"
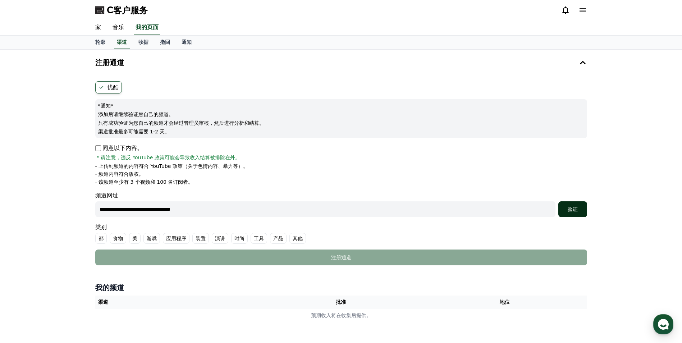
type input "**********"
click at [577, 209] on font "验证" at bounding box center [572, 209] width 10 height 6
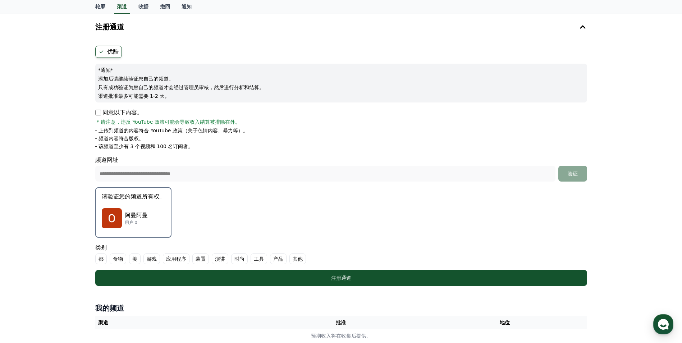
scroll to position [36, 0]
click at [113, 220] on img "button" at bounding box center [112, 218] width 20 height 20
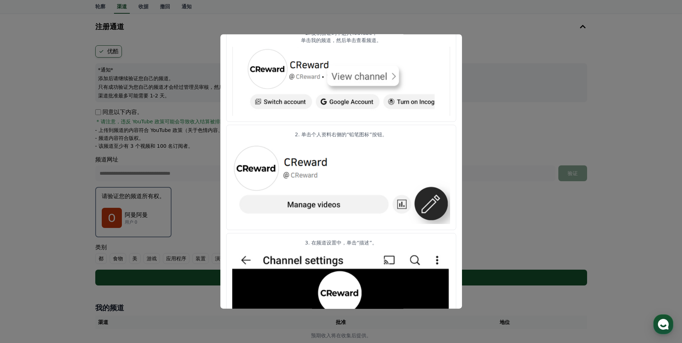
scroll to position [216, 0]
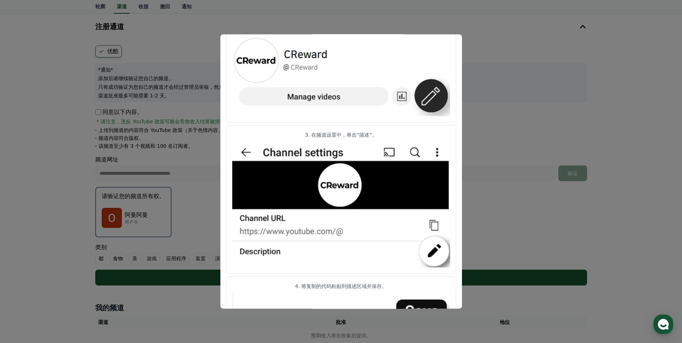
click at [494, 222] on button "关闭模态" at bounding box center [341, 171] width 682 height 343
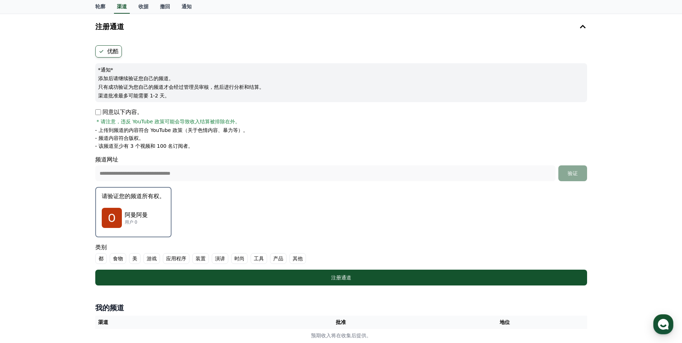
click at [114, 217] on img "button" at bounding box center [112, 218] width 20 height 20
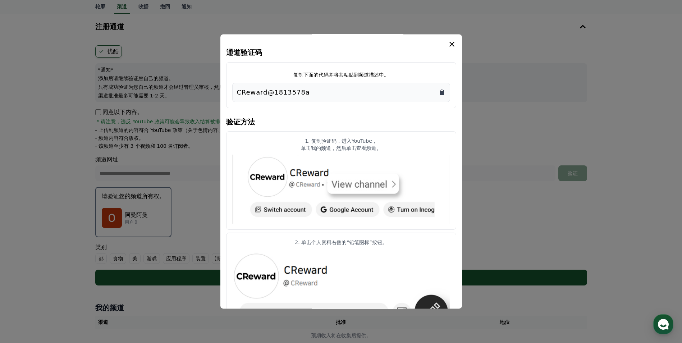
click at [442, 93] on icon "复制到剪贴板" at bounding box center [441, 92] width 4 height 5
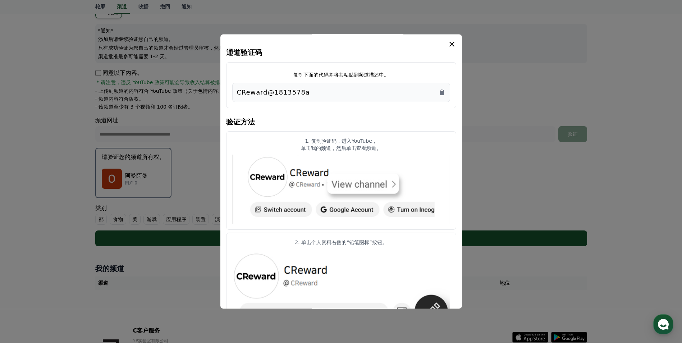
scroll to position [0, 0]
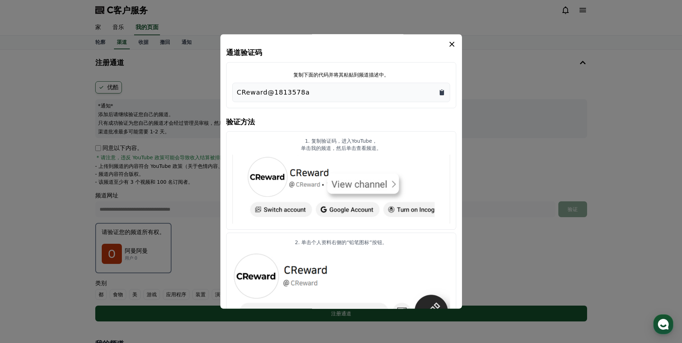
click at [441, 91] on icon "复制到剪贴板" at bounding box center [441, 92] width 7 height 7
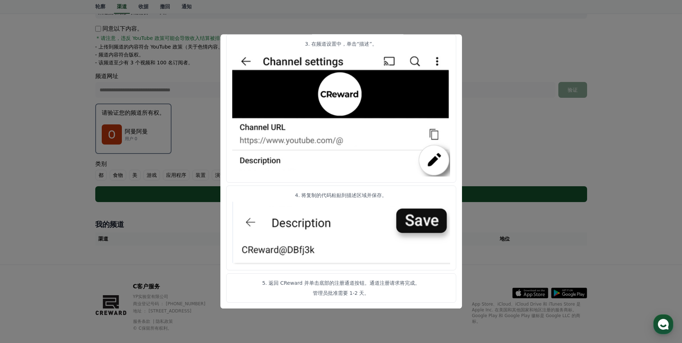
scroll to position [130, 0]
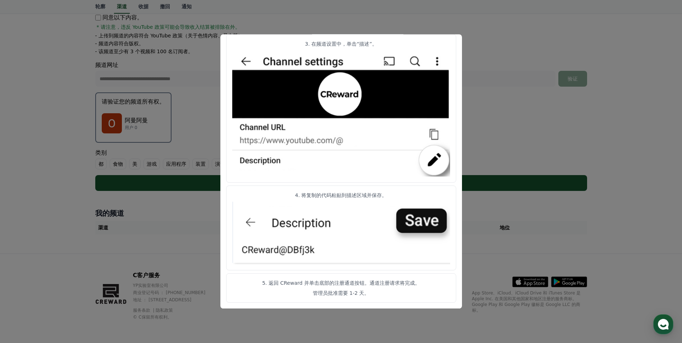
click at [422, 215] on img "模 态" at bounding box center [341, 233] width 218 height 63
click at [496, 129] on button "关闭模态" at bounding box center [341, 171] width 682 height 343
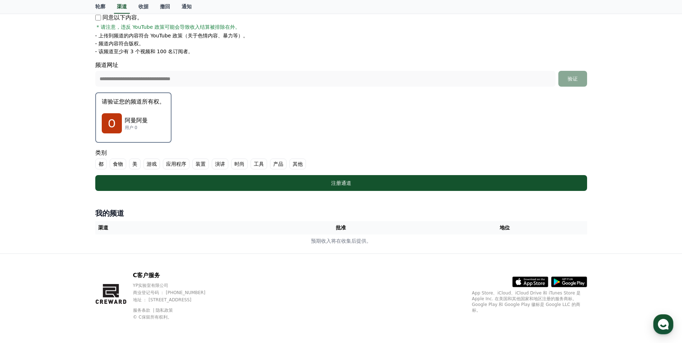
click at [110, 120] on img "button" at bounding box center [112, 123] width 20 height 20
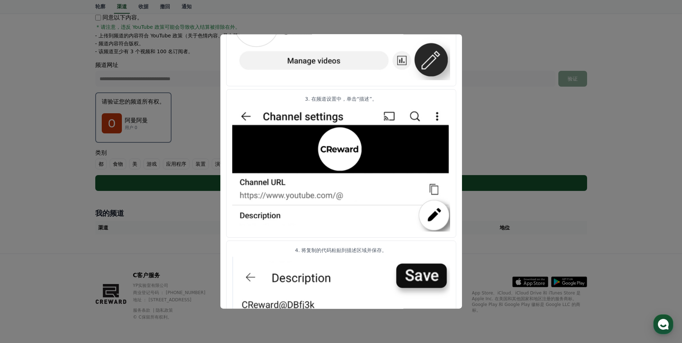
scroll to position [306, 0]
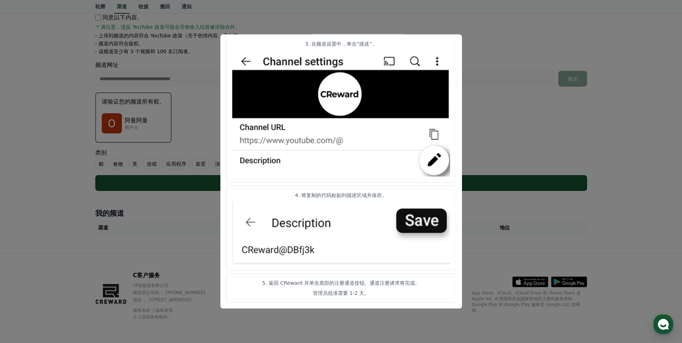
click at [343, 290] on font "管理员批准需要 1-2 天。" at bounding box center [341, 293] width 57 height 6
click at [493, 222] on button "关闭模态" at bounding box center [341, 171] width 682 height 343
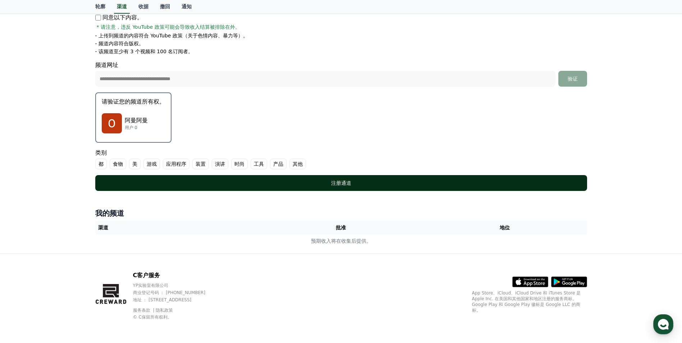
click at [341, 184] on font "注册通道" at bounding box center [341, 183] width 20 height 6
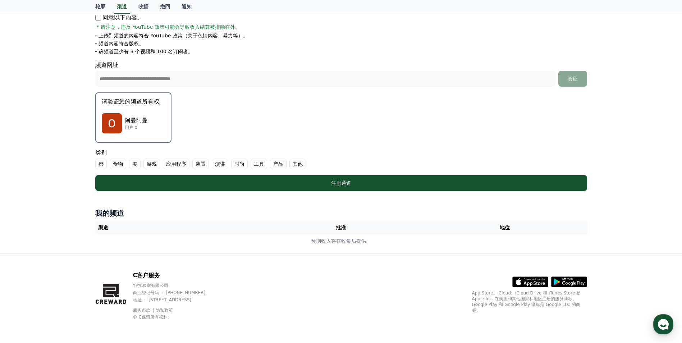
click at [302, 163] on font "其他" at bounding box center [297, 163] width 10 height 7
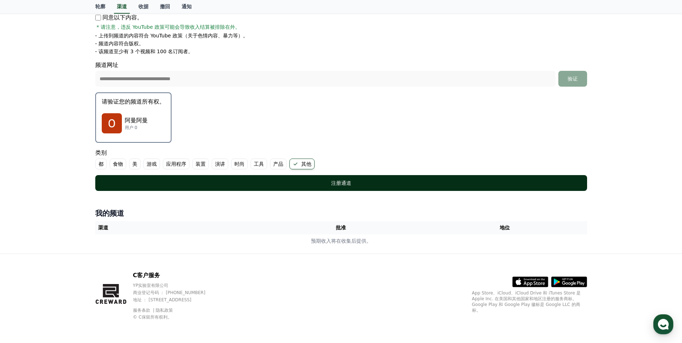
click at [255, 184] on div "注册通道" at bounding box center [341, 182] width 463 height 7
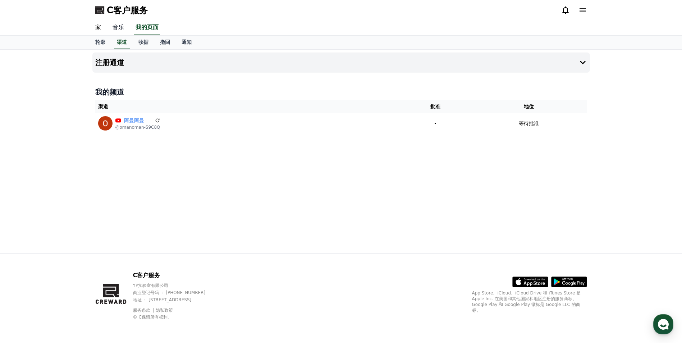
click at [117, 27] on link "音乐" at bounding box center [118, 27] width 23 height 15
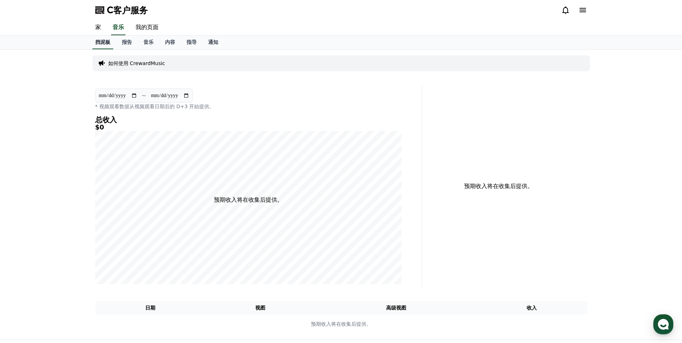
click at [98, 44] on font "挡泥板" at bounding box center [102, 42] width 15 height 6
click at [123, 41] on font "报告" at bounding box center [127, 42] width 10 height 6
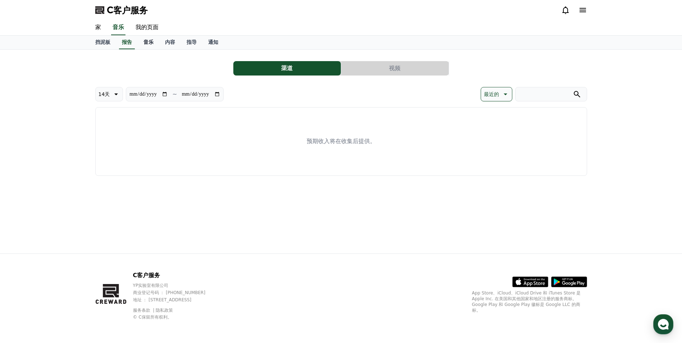
click at [146, 40] on font "音乐" at bounding box center [148, 42] width 10 height 6
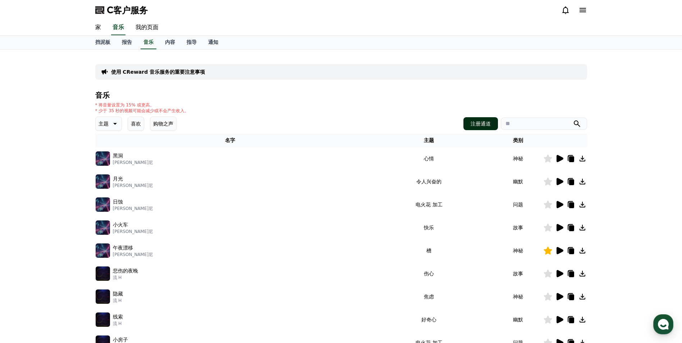
click at [476, 123] on font "注册通道" at bounding box center [480, 123] width 20 height 7
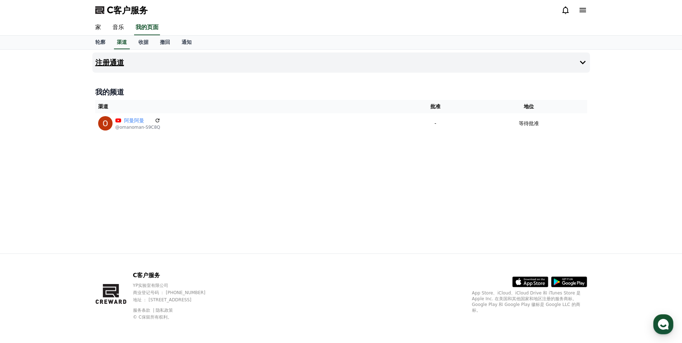
click at [112, 61] on h4 "注册通道" at bounding box center [109, 63] width 29 height 8
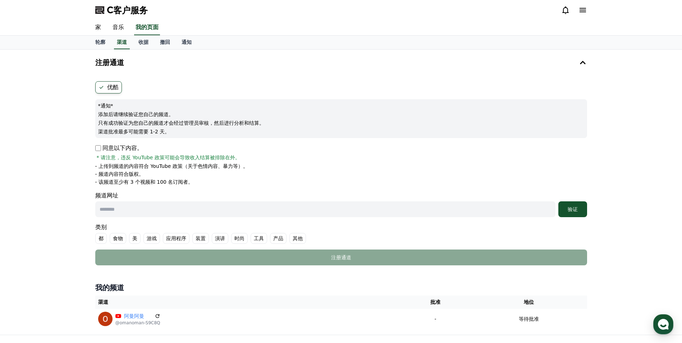
click at [466, 209] on input "text" at bounding box center [325, 209] width 460 height 16
paste input "**********"
type input "**********"
click at [577, 208] on div "验证" at bounding box center [572, 209] width 23 height 7
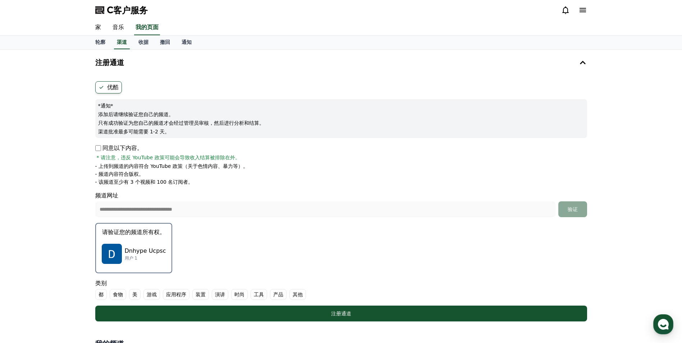
click at [111, 255] on img "button" at bounding box center [112, 254] width 20 height 20
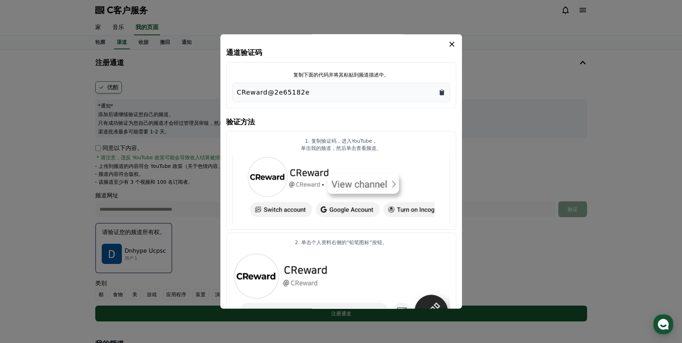
click at [442, 93] on icon "复制到剪贴板" at bounding box center [441, 92] width 4 height 5
click at [452, 43] on icon "模 态" at bounding box center [451, 44] width 9 height 9
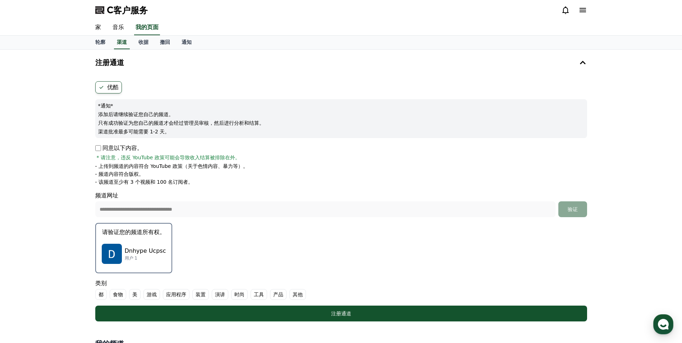
click at [100, 295] on font "都" at bounding box center [100, 294] width 5 height 7
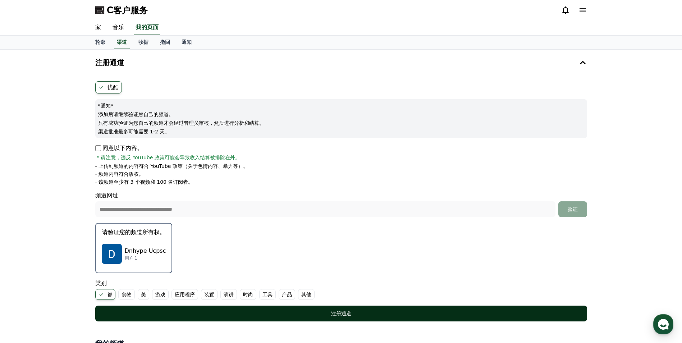
click at [222, 318] on button "注册通道" at bounding box center [341, 313] width 492 height 16
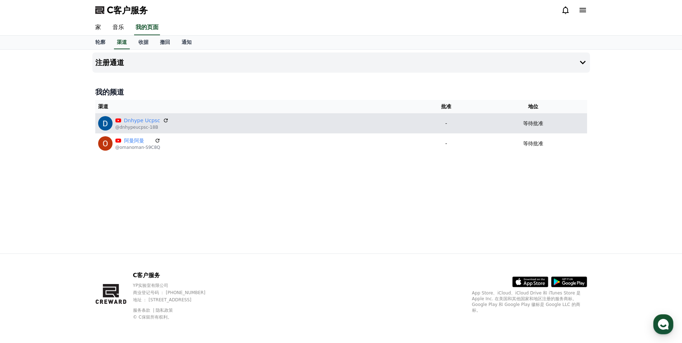
click at [529, 125] on p "等待批准" at bounding box center [533, 124] width 20 height 8
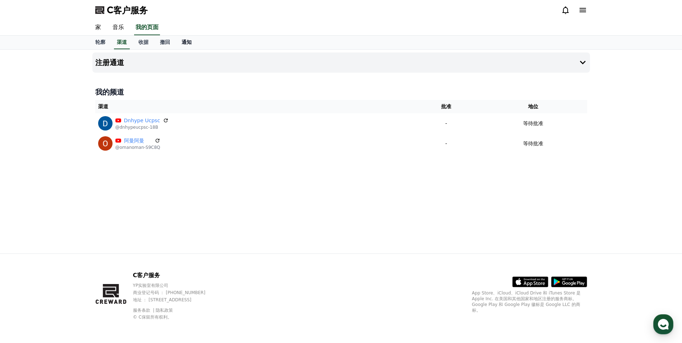
click at [181, 40] on font "通知" at bounding box center [186, 42] width 10 height 6
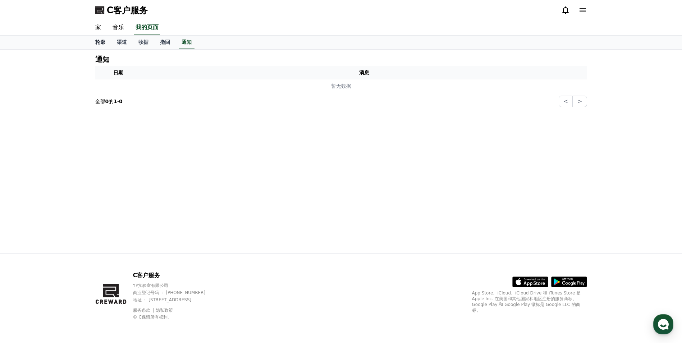
click at [99, 44] on font "轮廓" at bounding box center [100, 42] width 10 height 6
select select "**********"
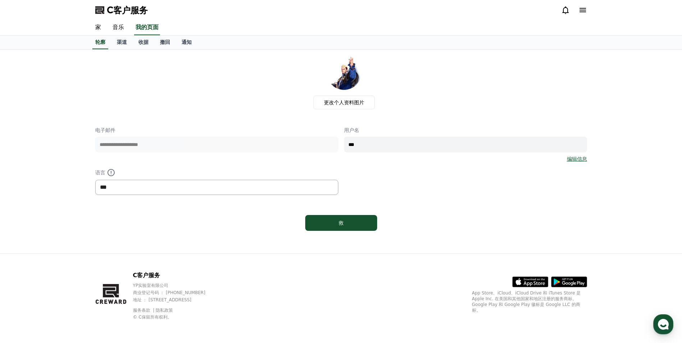
click at [129, 185] on select "*** ** ***" at bounding box center [216, 187] width 243 height 15
click at [95, 180] on select "*** ** ***" at bounding box center [216, 187] width 243 height 15
click at [93, 27] on link "家" at bounding box center [97, 27] width 17 height 15
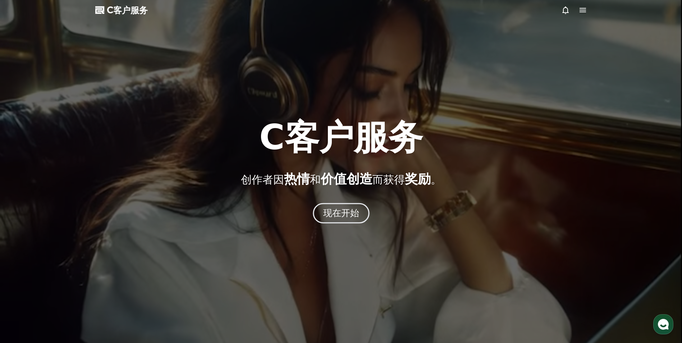
click at [339, 207] on button "现在开始" at bounding box center [341, 213] width 57 height 20
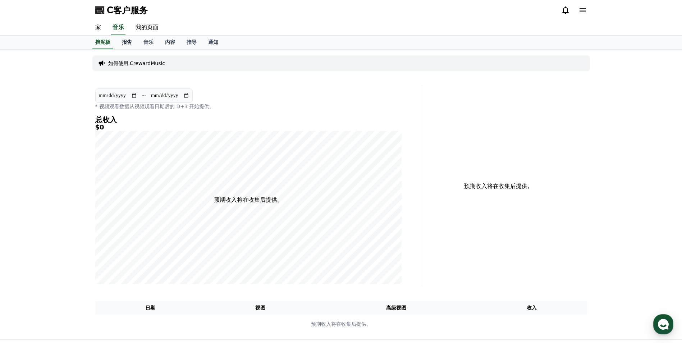
click at [132, 40] on font "报告" at bounding box center [127, 42] width 10 height 6
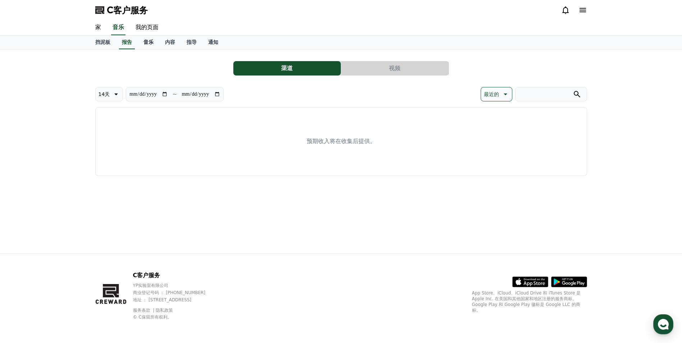
click at [153, 40] on font "音乐" at bounding box center [148, 42] width 10 height 6
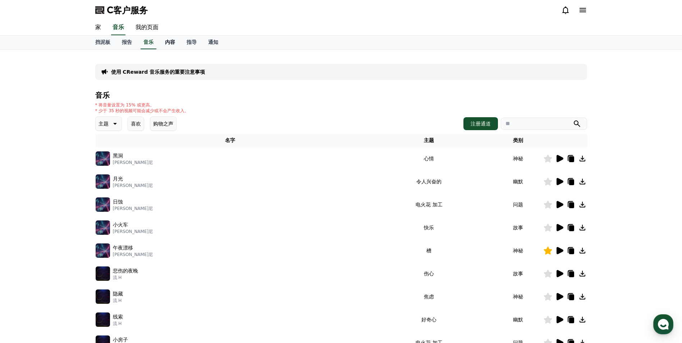
click at [169, 42] on font "内容" at bounding box center [170, 42] width 10 height 6
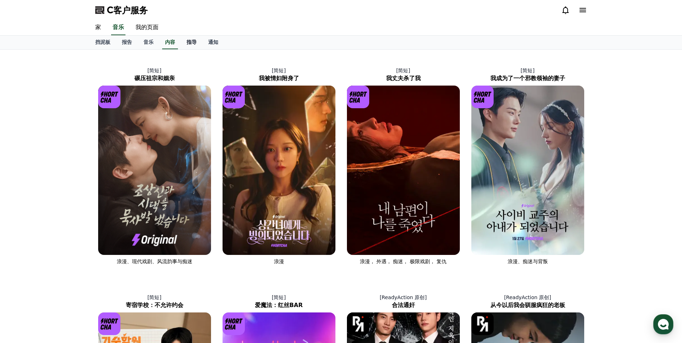
click at [196, 43] on font "指导" at bounding box center [191, 42] width 10 height 6
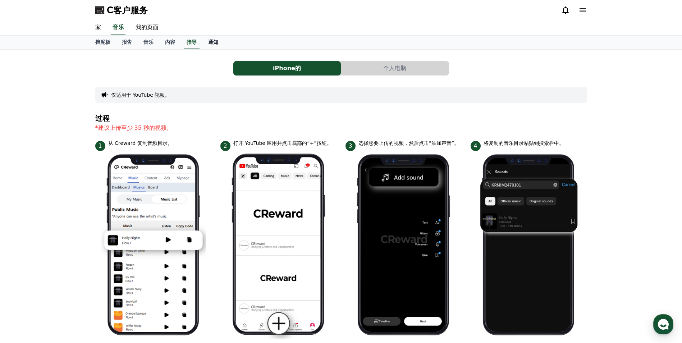
click at [211, 43] on font "通知" at bounding box center [213, 42] width 10 height 6
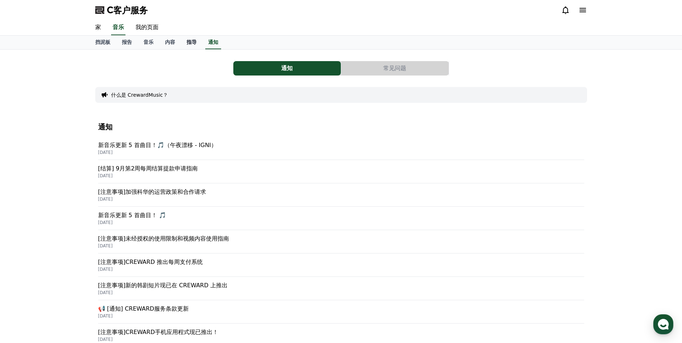
click at [192, 40] on font "指导" at bounding box center [191, 42] width 10 height 6
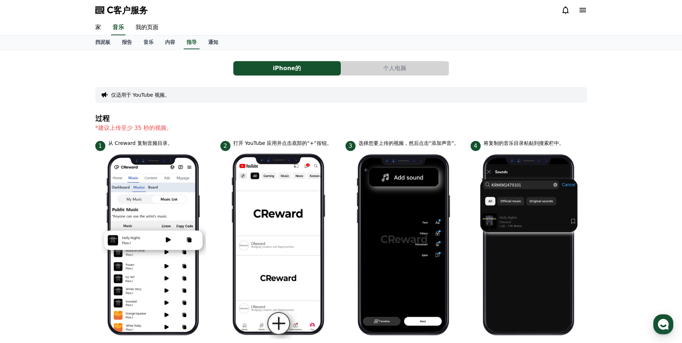
click at [374, 75] on div "iPhone的 个人电脑 仅适用于 YouTube 视频。 过程 *建议上传至少 35 秒的视频。 1 从 Creward 复制音频目录。 2 打开 YouT…" at bounding box center [341, 302] width 492 height 495
click at [376, 72] on button "个人电脑" at bounding box center [394, 68] width 107 height 14
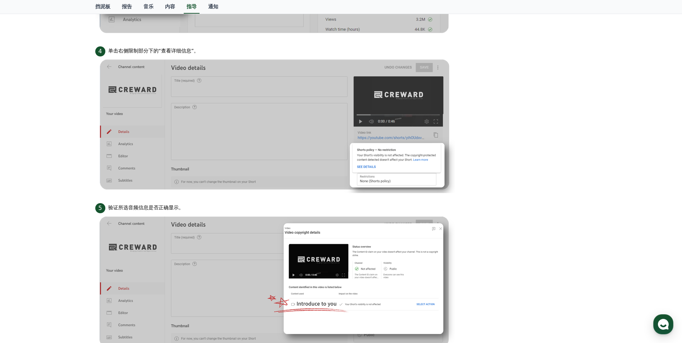
scroll to position [512, 0]
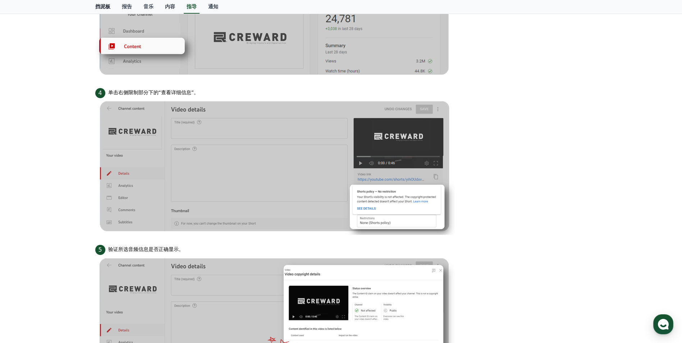
click at [98, 4] on font "挡泥板" at bounding box center [102, 7] width 15 height 6
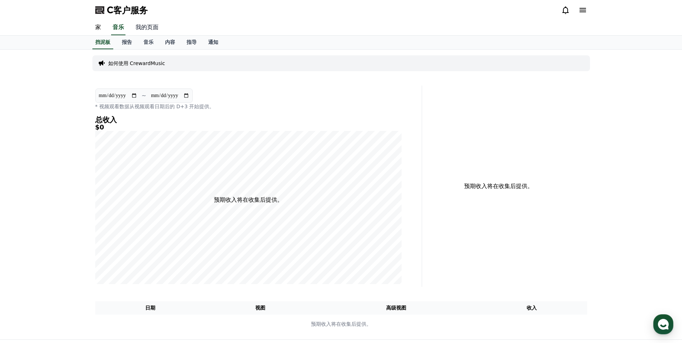
click at [151, 27] on link "我的页面" at bounding box center [147, 27] width 34 height 15
select select "**********"
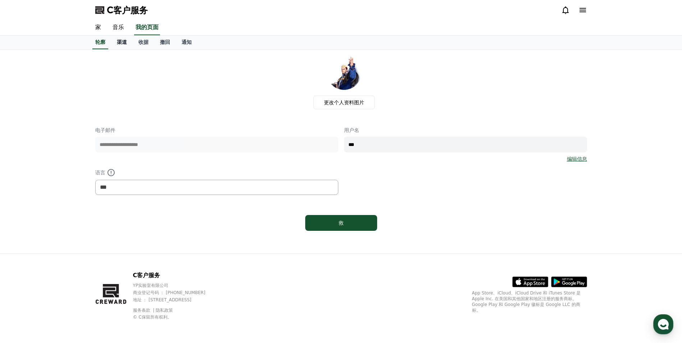
click at [120, 42] on font "渠道" at bounding box center [122, 42] width 10 height 6
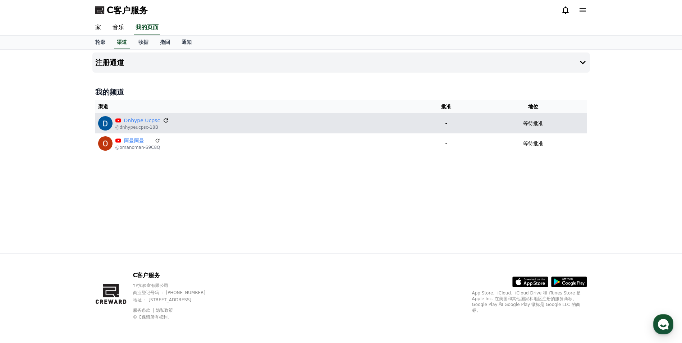
click at [163, 120] on icon at bounding box center [165, 120] width 4 height 4
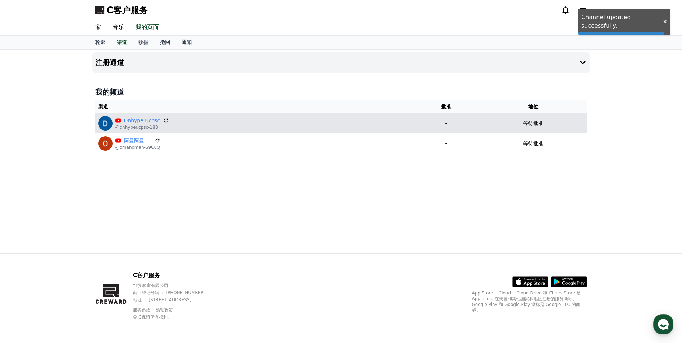
click at [139, 122] on link "Dnhype Ucpsc" at bounding box center [142, 121] width 36 height 8
click at [530, 122] on p "等待批准" at bounding box center [533, 124] width 20 height 8
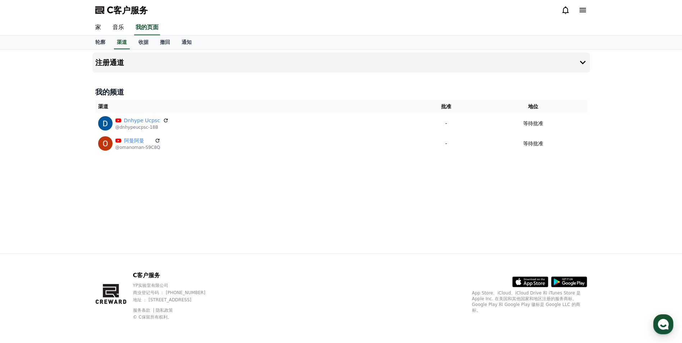
click at [383, 195] on div "注册通道 我的频道 渠道 批准 地位 Dnhype Ucpsc @dnhypeucpsc-18B - 等待批准 阿曼阿曼 @omanoman-S9C8Q - …" at bounding box center [340, 152] width 503 height 204
